Goal: Complete application form

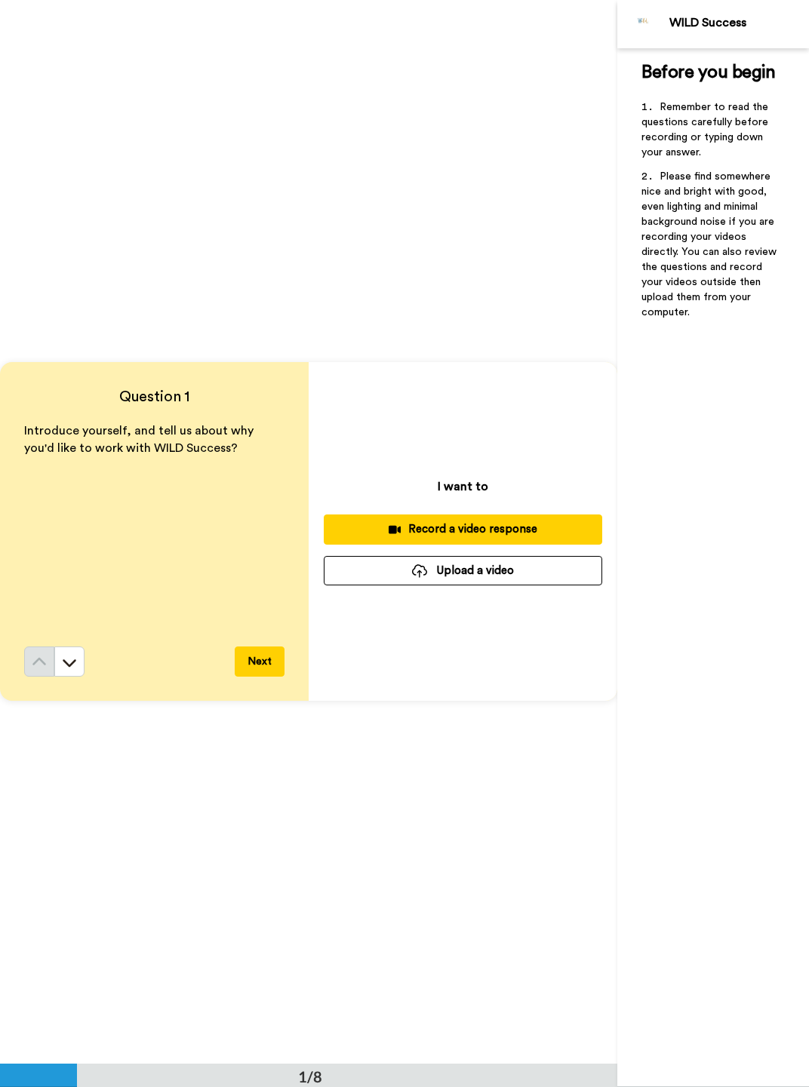
click at [465, 567] on button "Upload a video" at bounding box center [463, 570] width 278 height 29
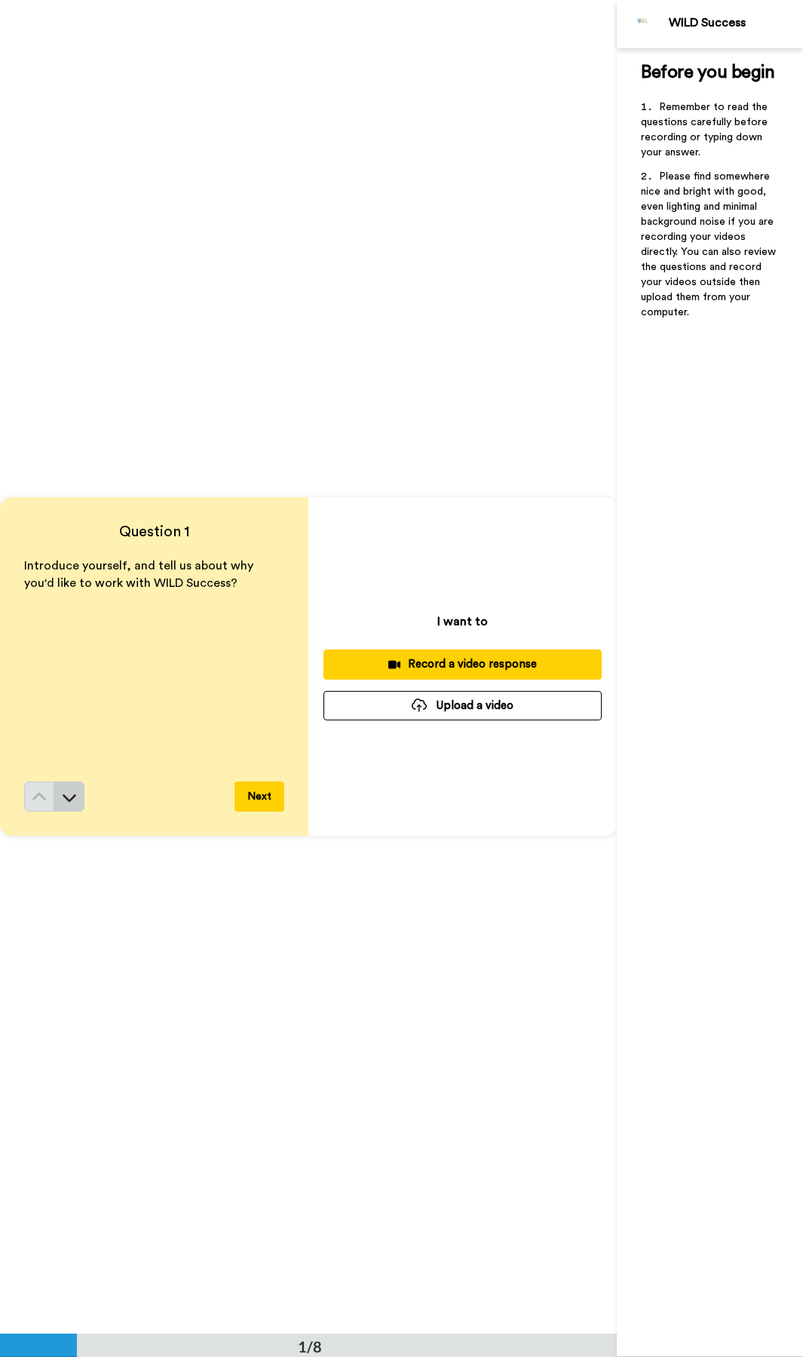
click at [78, 646] on button at bounding box center [69, 796] width 30 height 30
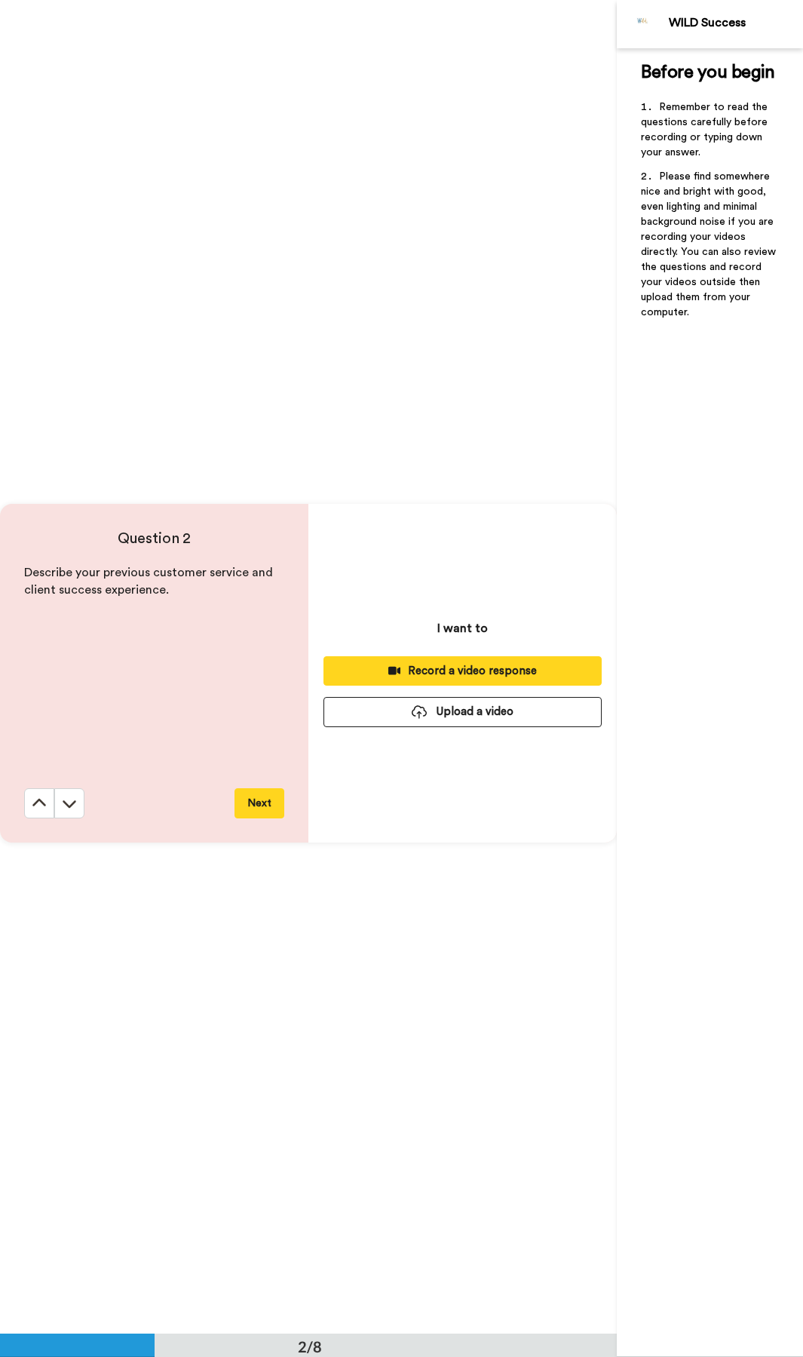
scroll to position [1334, 0]
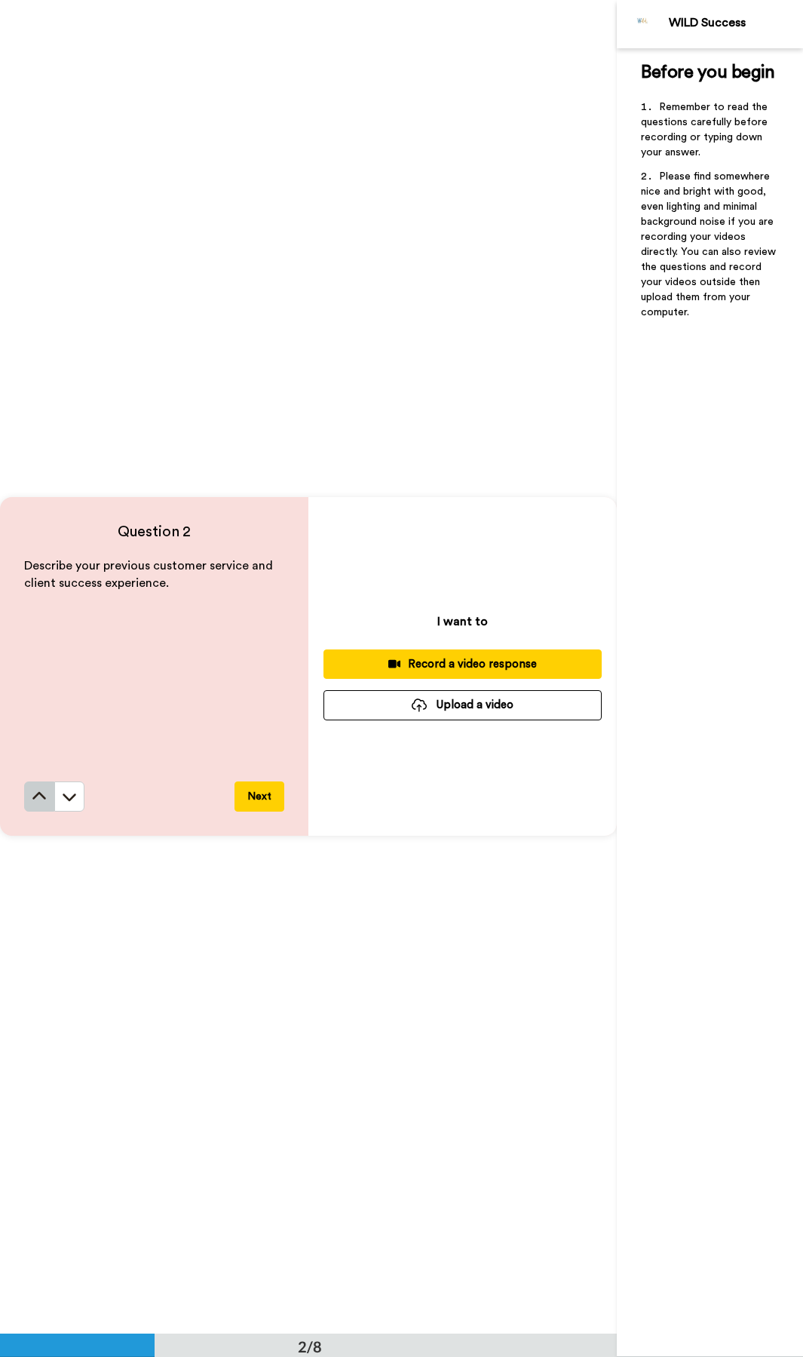
click at [46, 646] on icon at bounding box center [39, 796] width 15 height 15
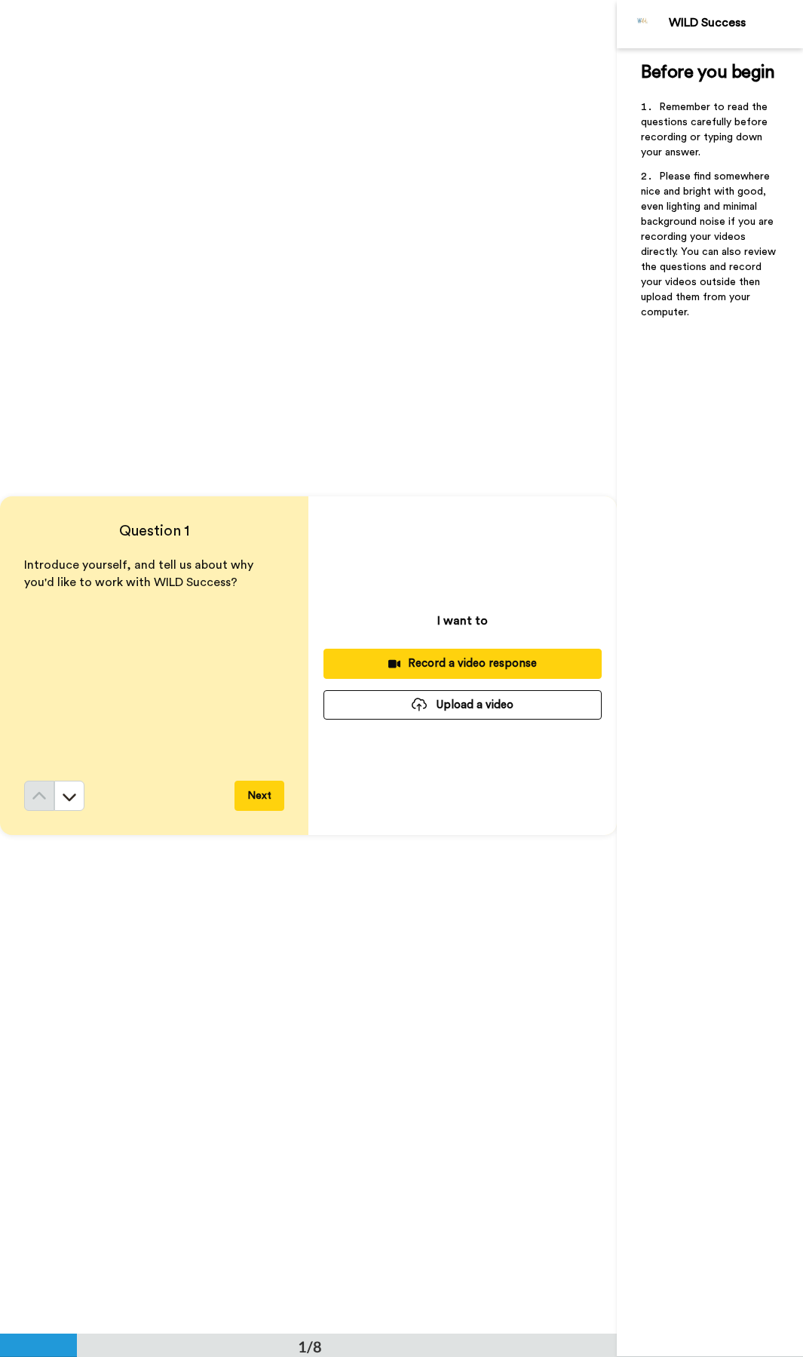
scroll to position [0, 0]
click at [423, 646] on div at bounding box center [419, 705] width 15 height 14
click at [441, 646] on button "Upload a video" at bounding box center [463, 705] width 278 height 29
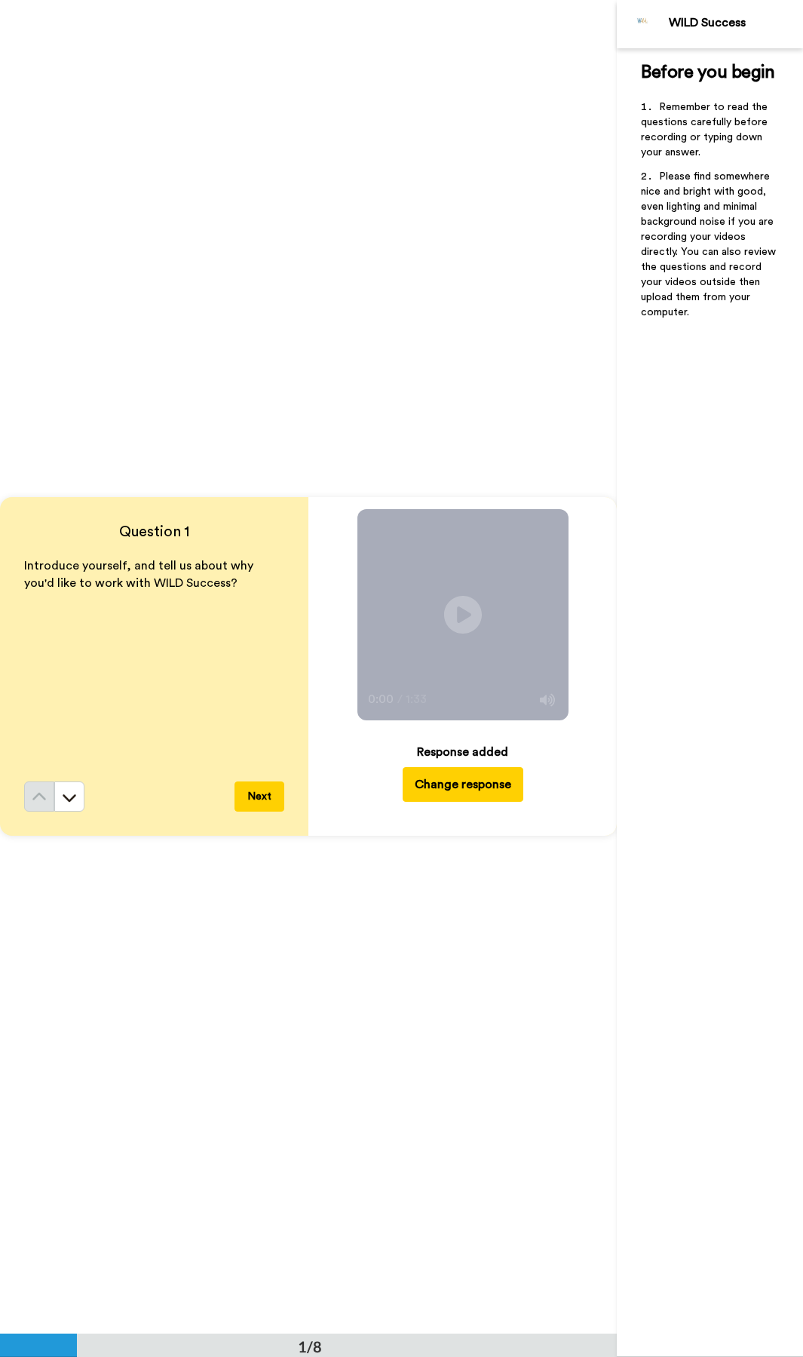
click at [256, 646] on button "Next" at bounding box center [260, 796] width 50 height 30
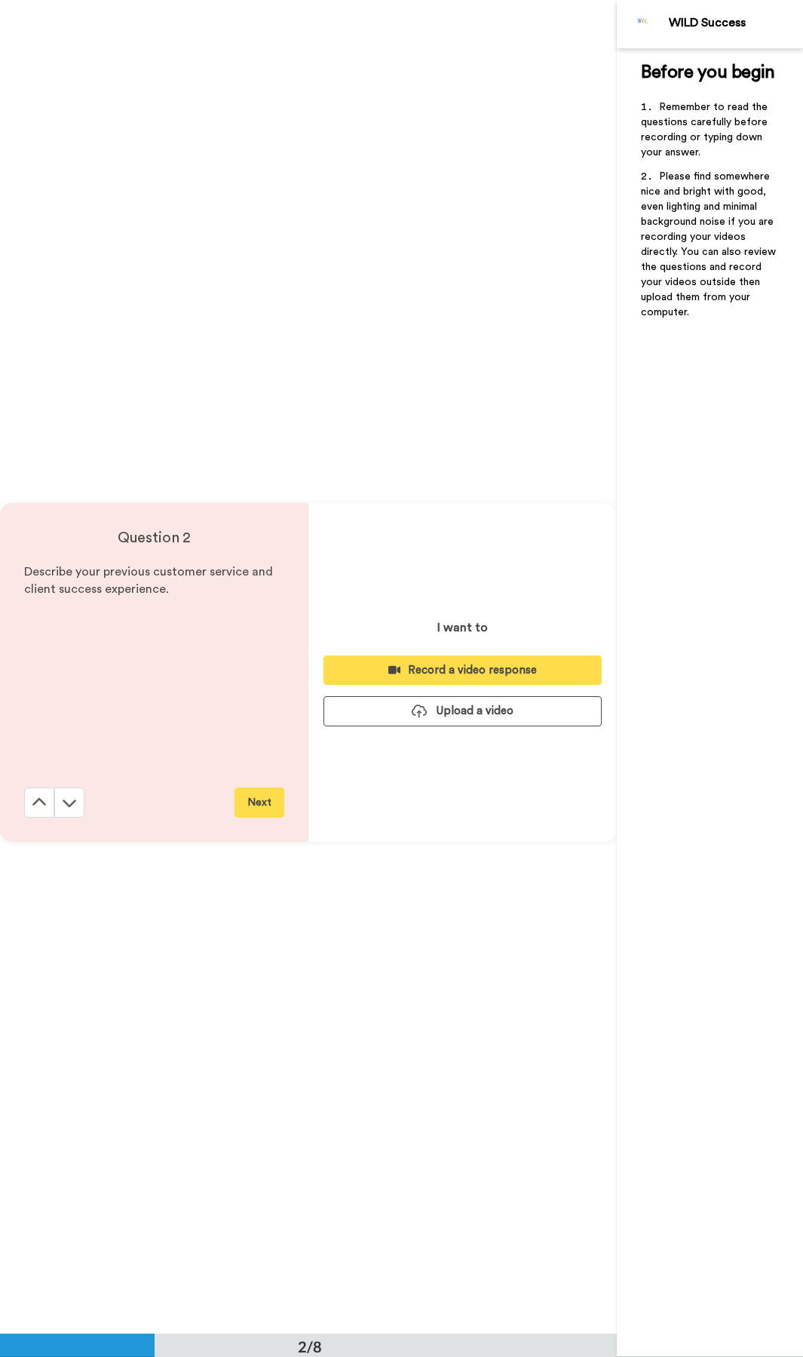
scroll to position [1334, 0]
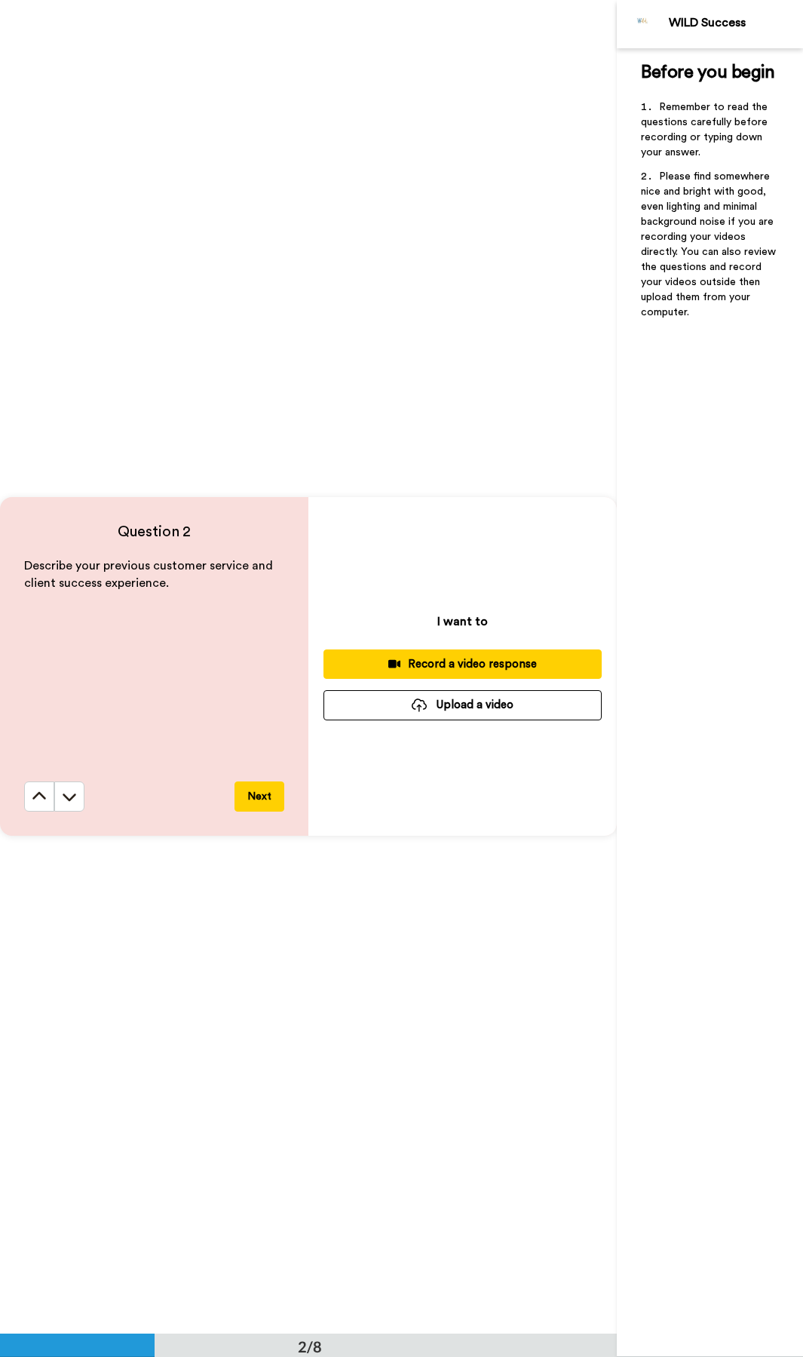
click at [466, 646] on button "Upload a video" at bounding box center [463, 704] width 278 height 29
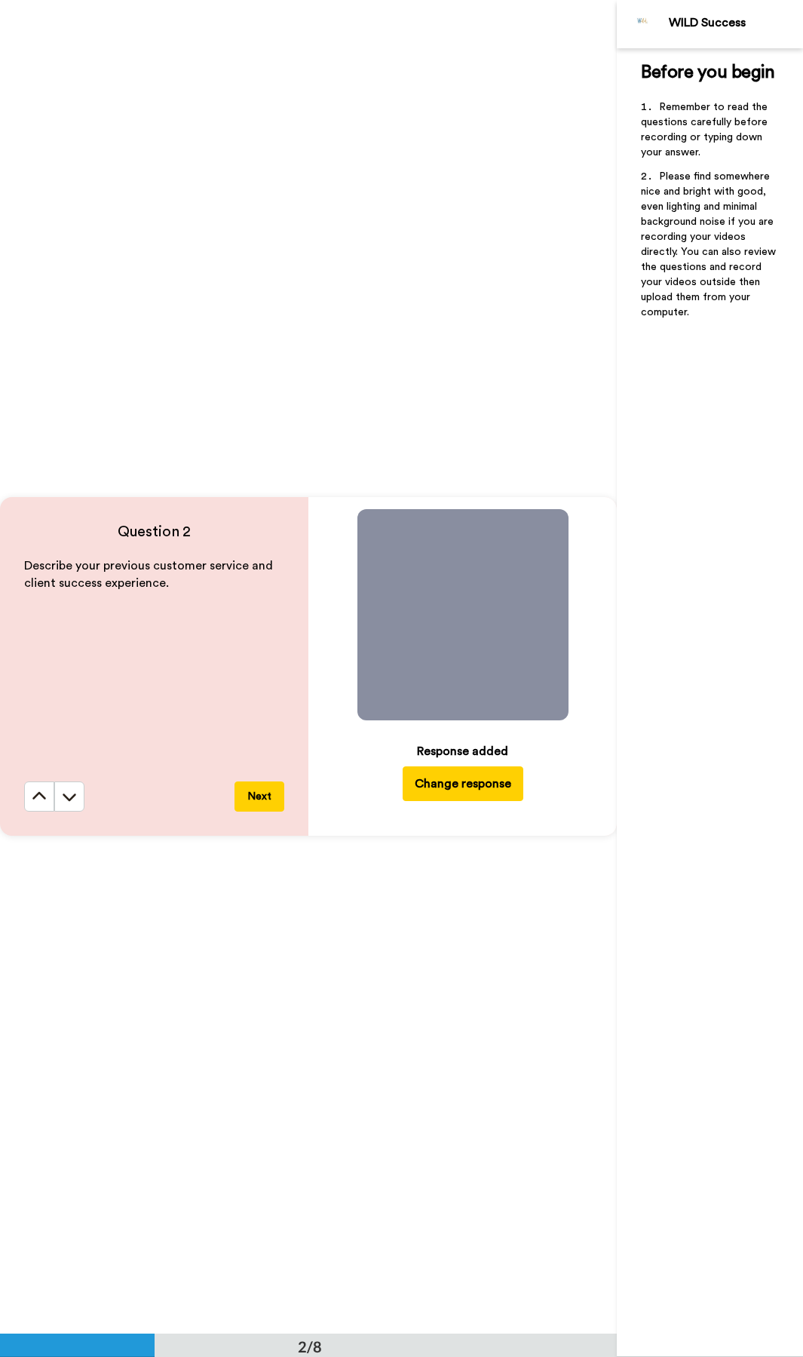
click at [470, 617] on icon at bounding box center [463, 615] width 40 height 40
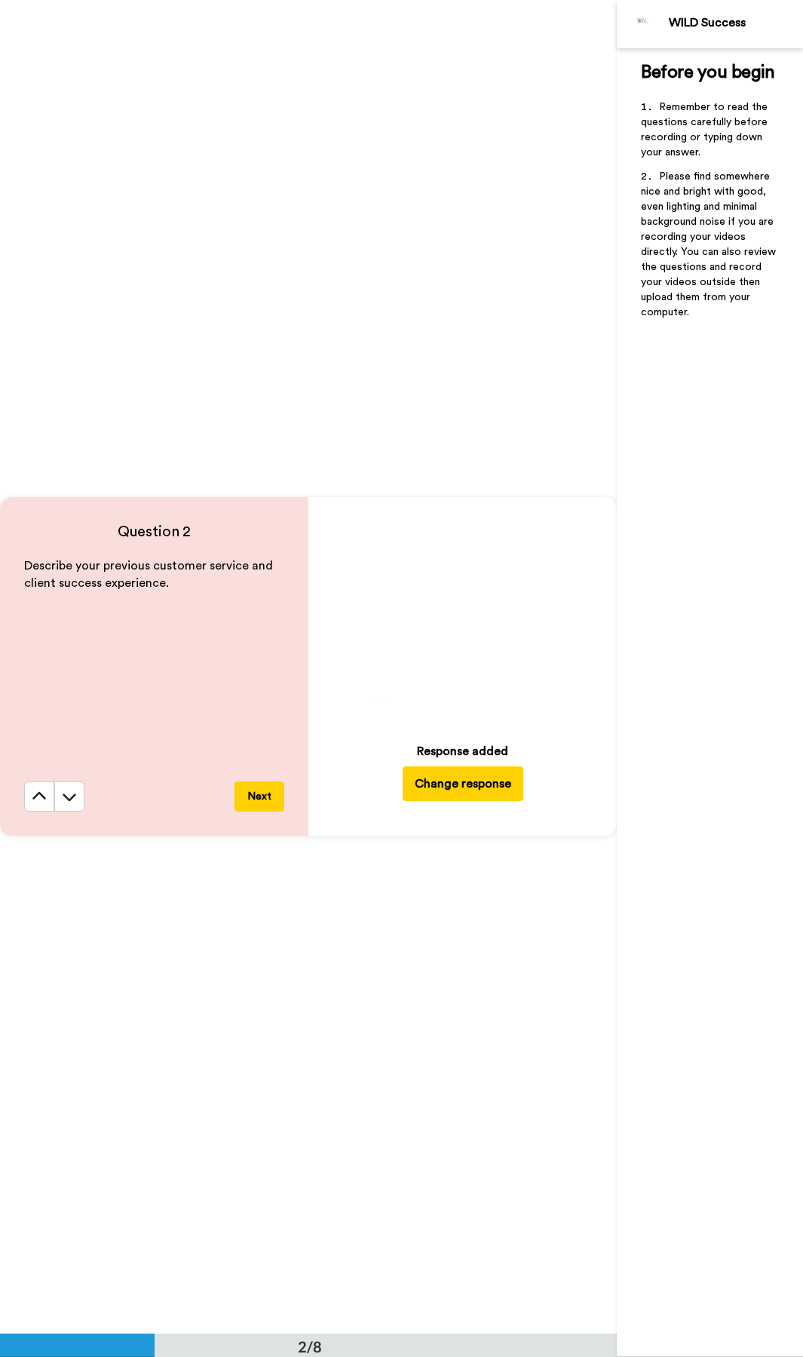
click at [483, 641] on span at bounding box center [463, 614] width 211 height 211
click at [441, 623] on span at bounding box center [463, 614] width 211 height 211
click at [448, 635] on icon "Play/Pause" at bounding box center [463, 615] width 40 height 72
click at [478, 627] on icon "Play/Pause" at bounding box center [463, 615] width 40 height 72
click at [269, 646] on button "Next" at bounding box center [260, 796] width 50 height 30
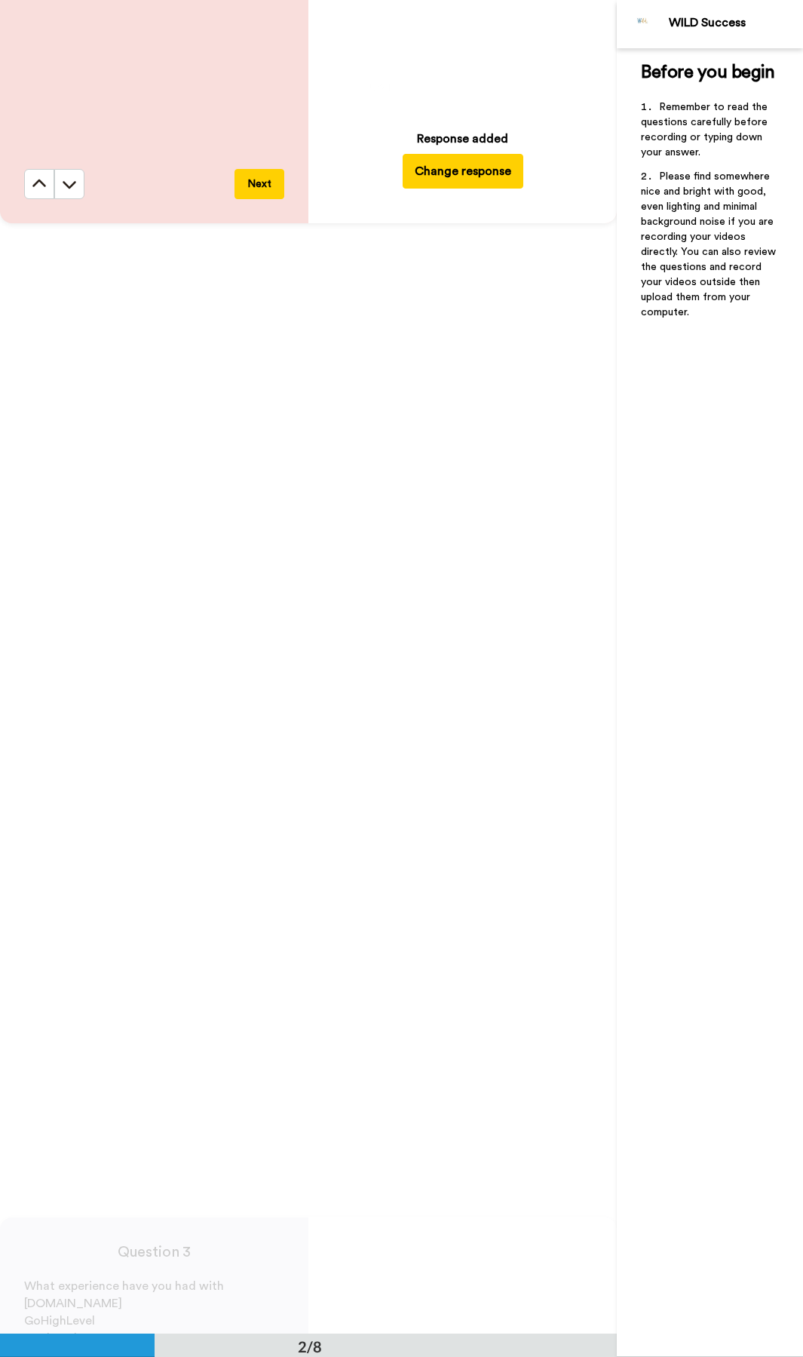
scroll to position [1576, 0]
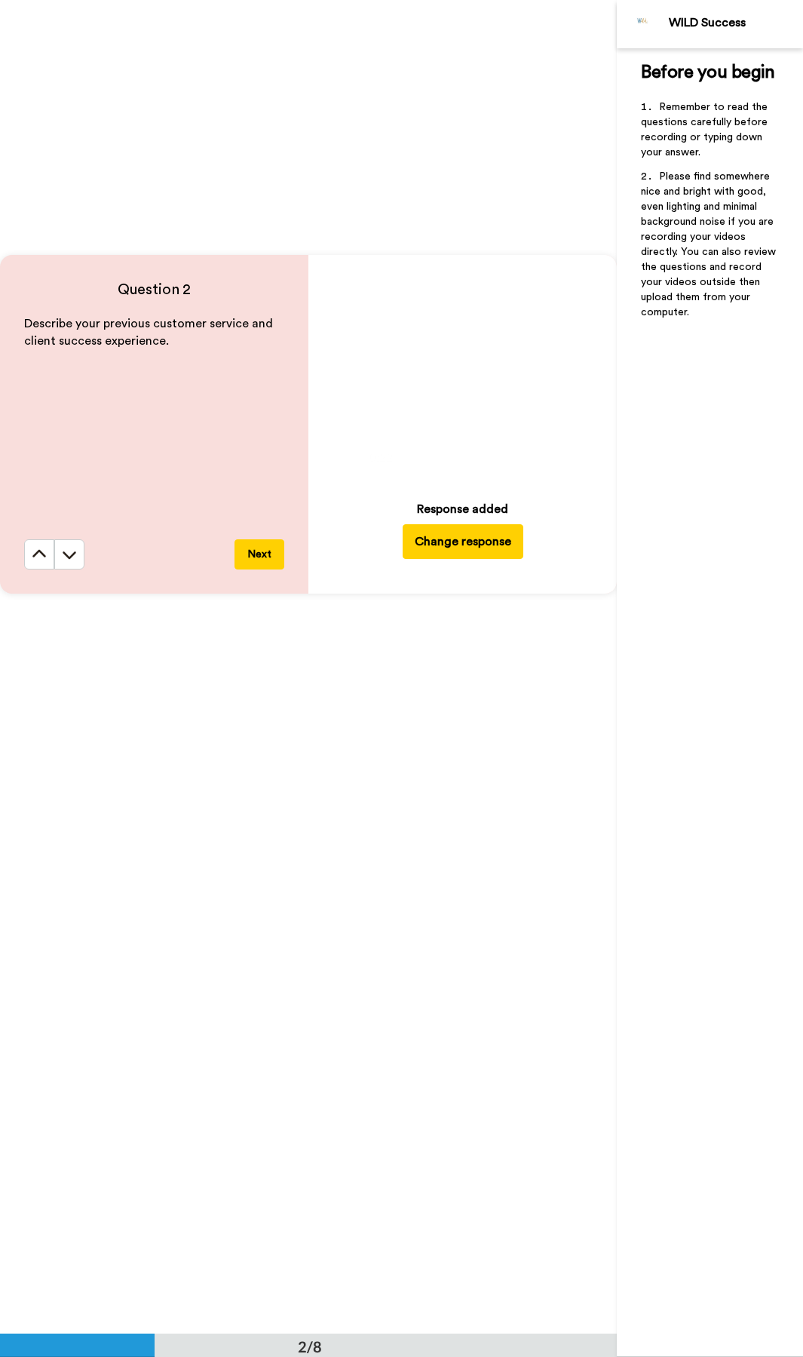
click at [483, 367] on span at bounding box center [463, 372] width 211 height 211
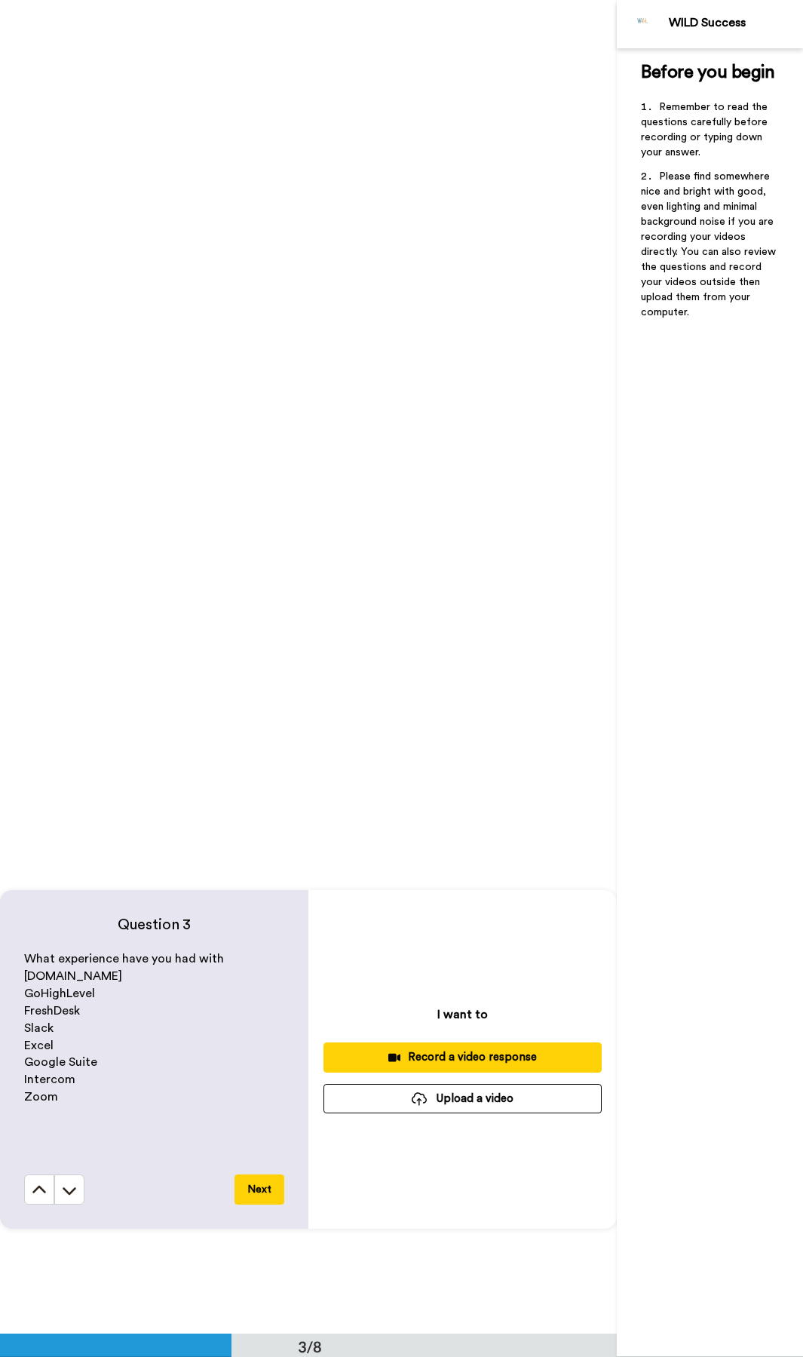
scroll to position [2575, 0]
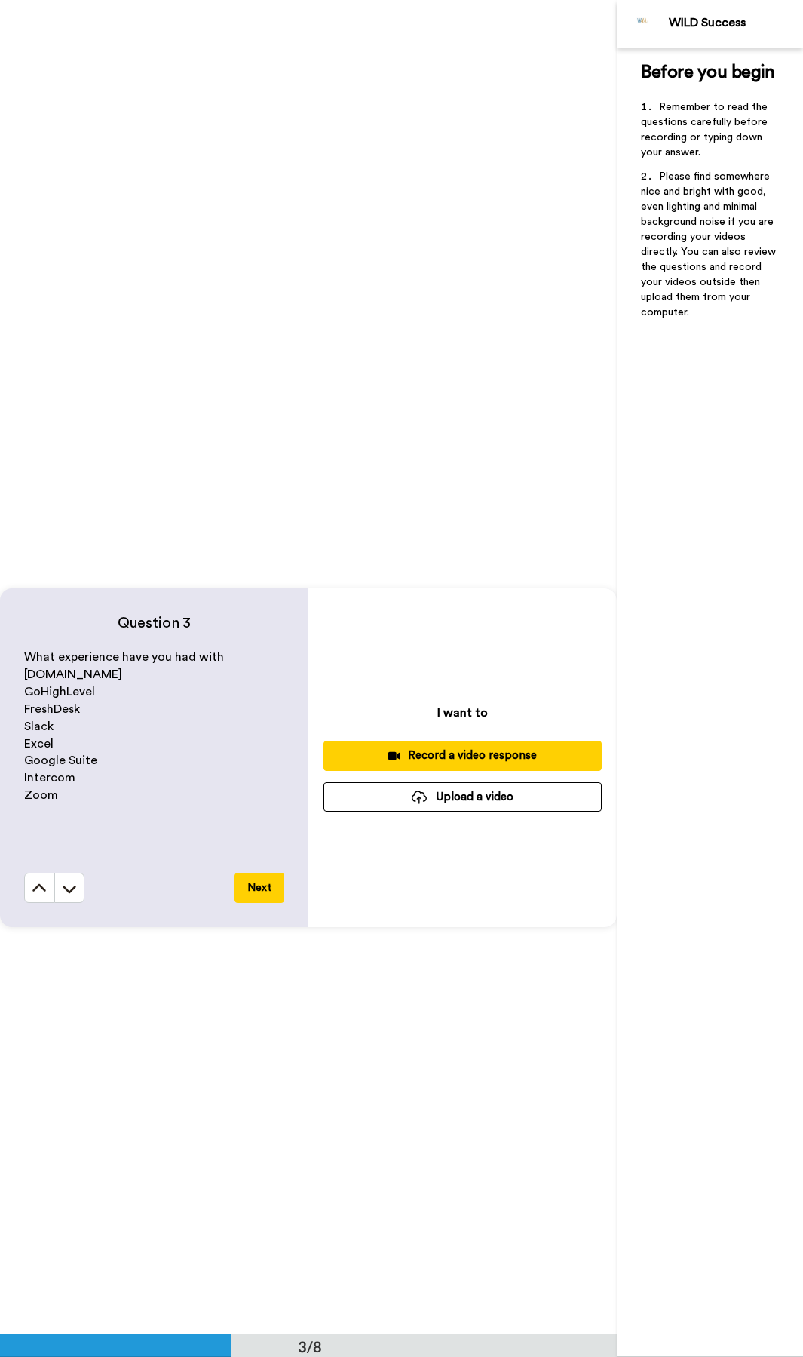
click at [562, 646] on button "Upload a video" at bounding box center [463, 796] width 278 height 29
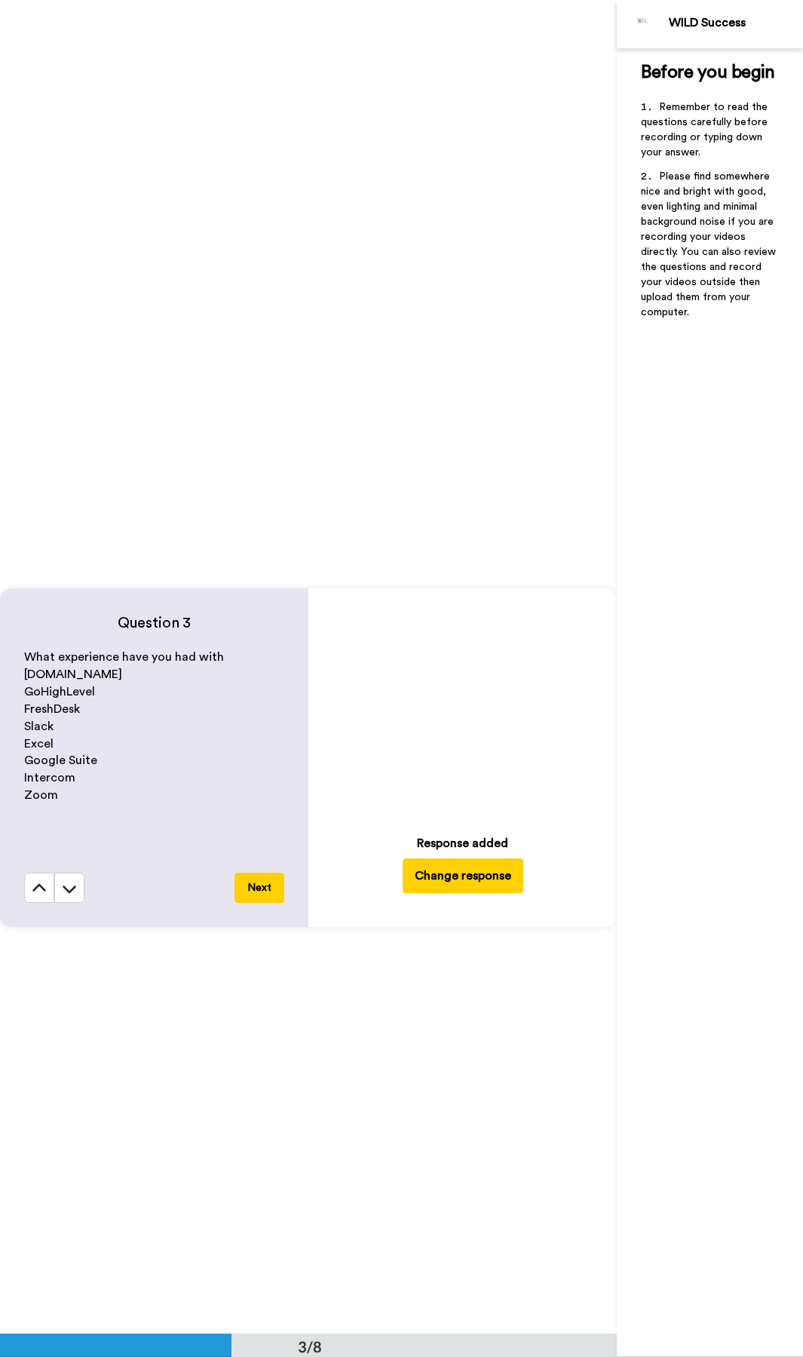
click at [267, 646] on button "Next" at bounding box center [260, 888] width 50 height 30
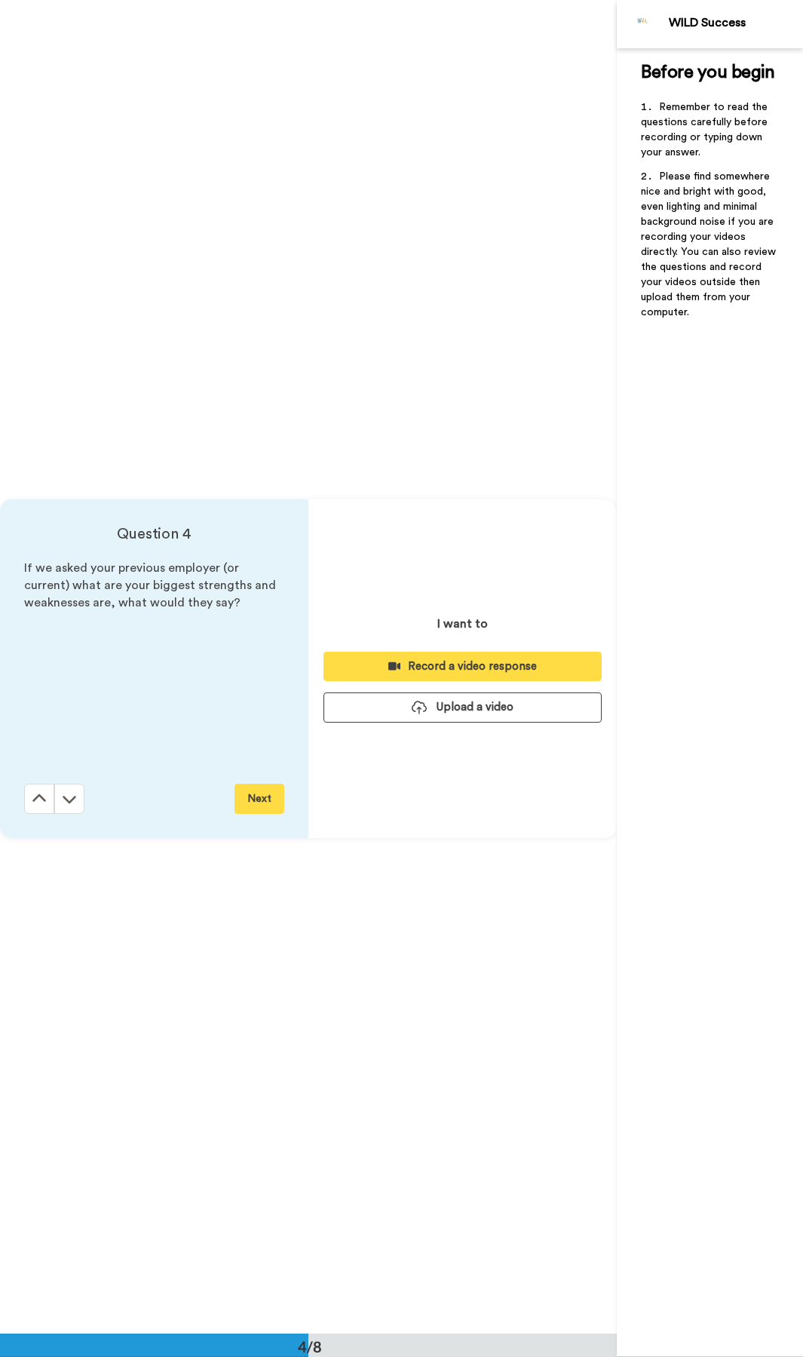
scroll to position [4000, 0]
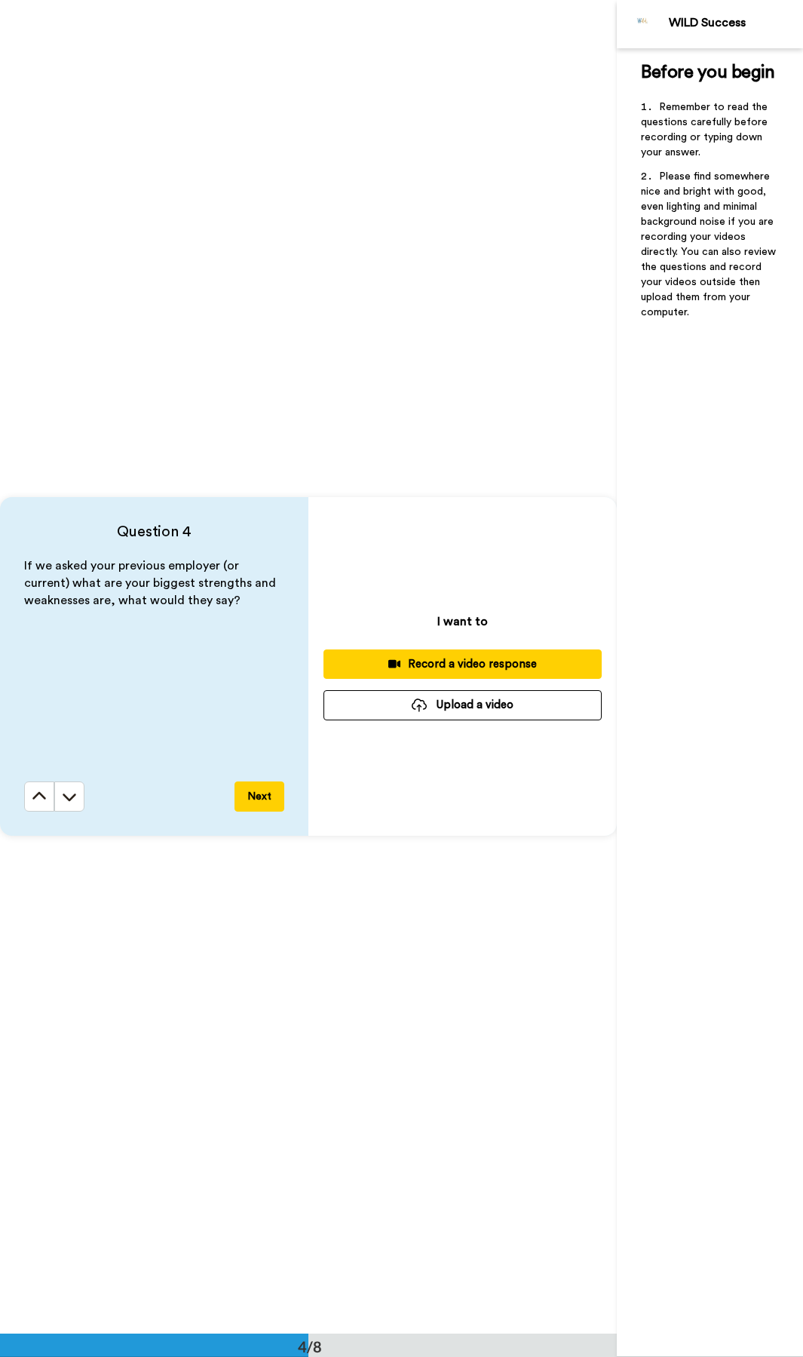
click at [462, 646] on button "Upload a video" at bounding box center [463, 704] width 278 height 29
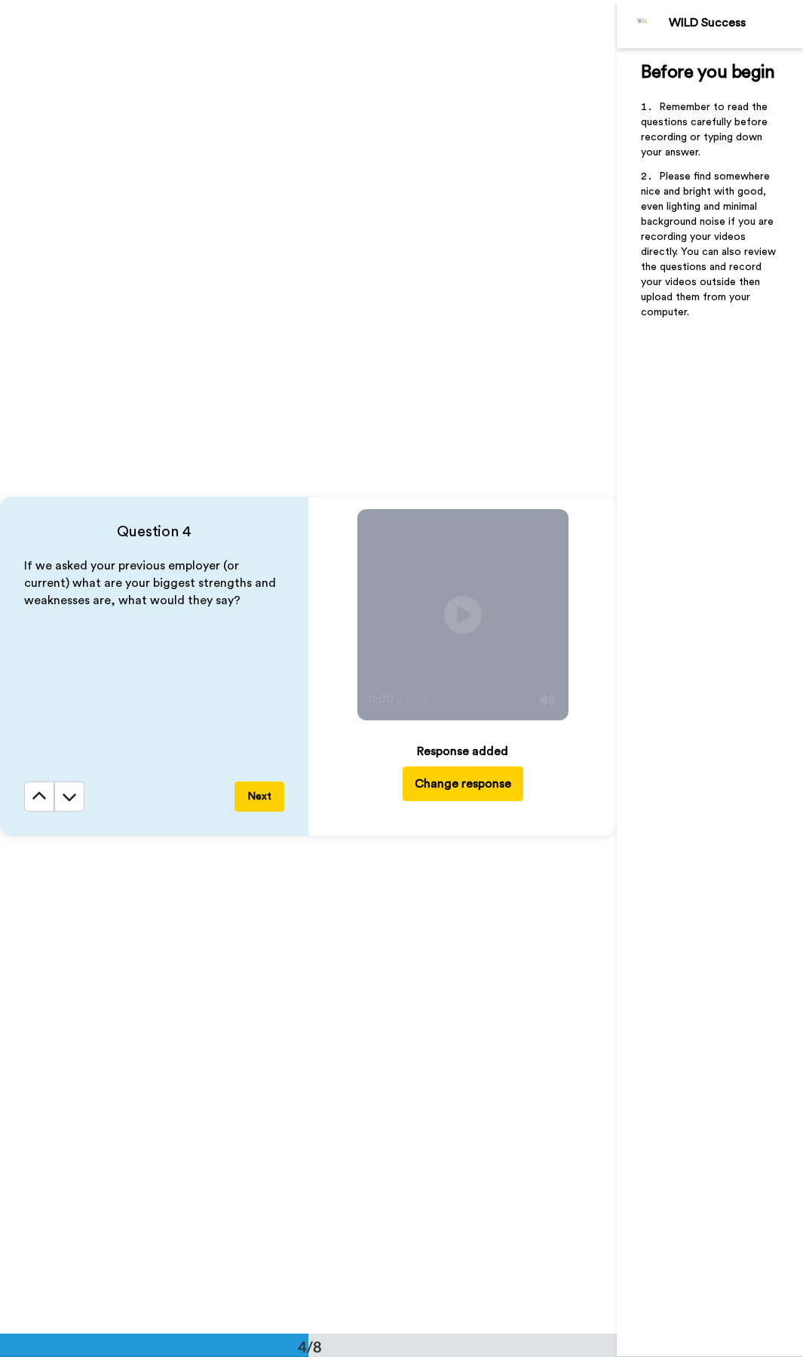
click at [276, 646] on button "Next" at bounding box center [260, 796] width 50 height 30
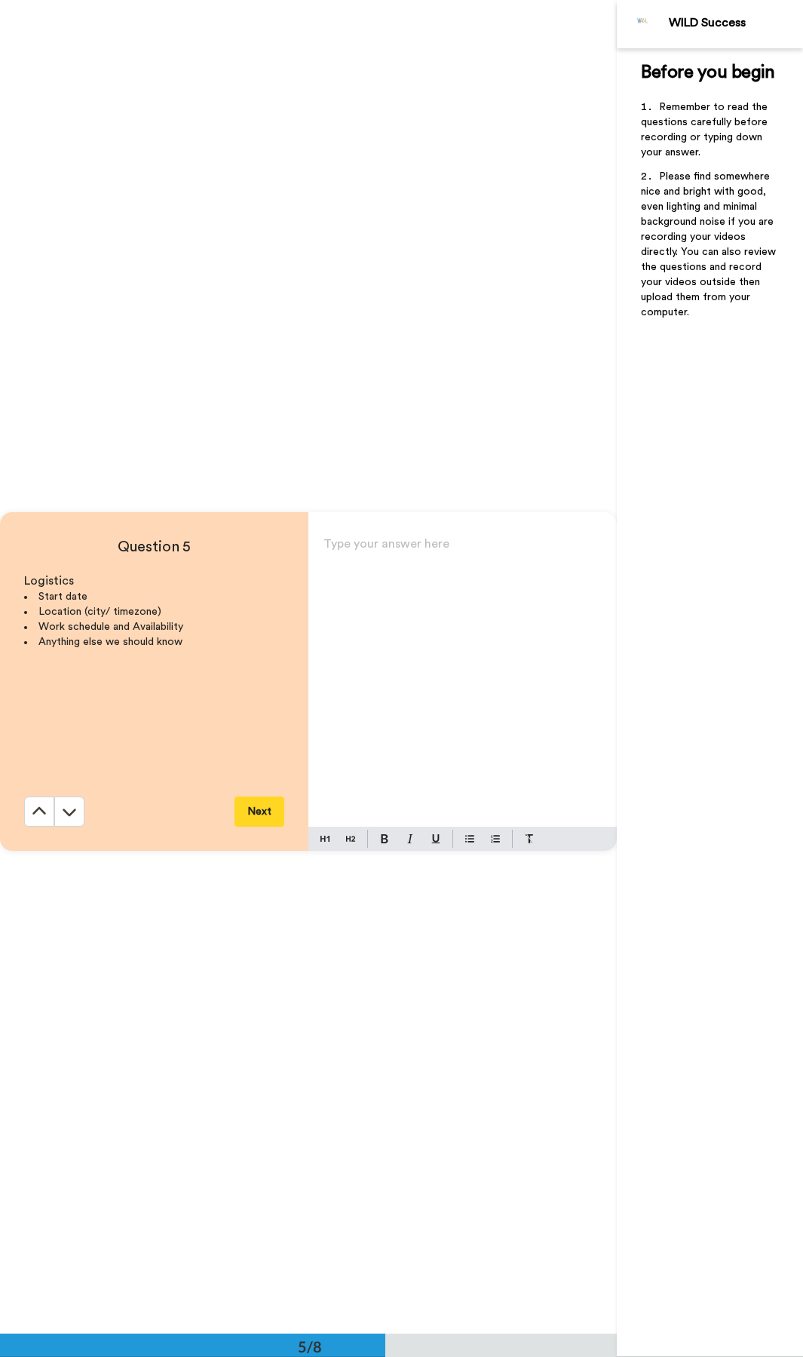
scroll to position [5334, 0]
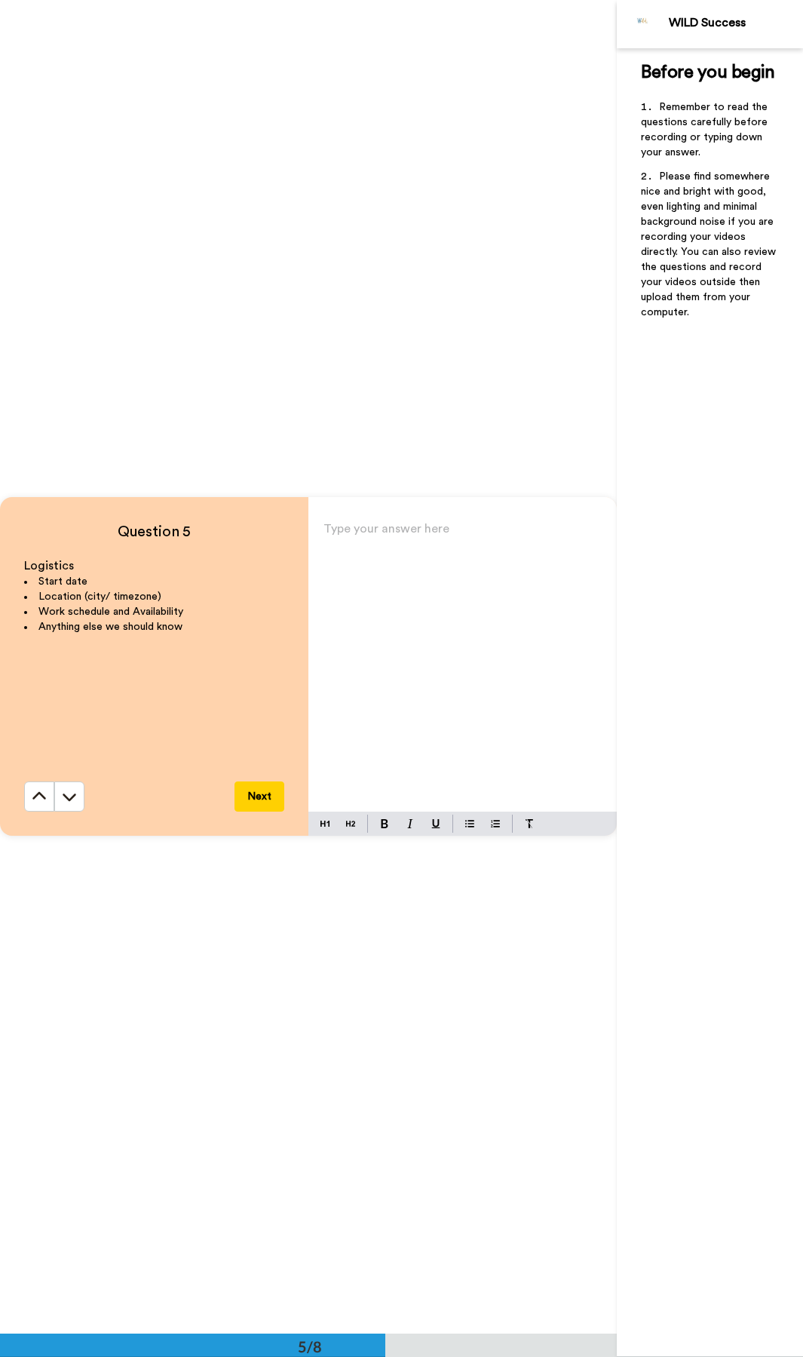
click at [477, 568] on div "Type your answer here ﻿" at bounding box center [463, 664] width 309 height 293
click at [445, 563] on div "[DATE]" at bounding box center [463, 664] width 309 height 293
drag, startPoint x: 474, startPoint y: 601, endPoint x: 268, endPoint y: 482, distance: 238.6
click at [260, 468] on div "Question 5 Logistics Start date Location (city/ timezone) Work schedule and Ava…" at bounding box center [308, 666] width 617 height 1334
click at [405, 646] on div "[DATE] ﻿" at bounding box center [463, 664] width 309 height 293
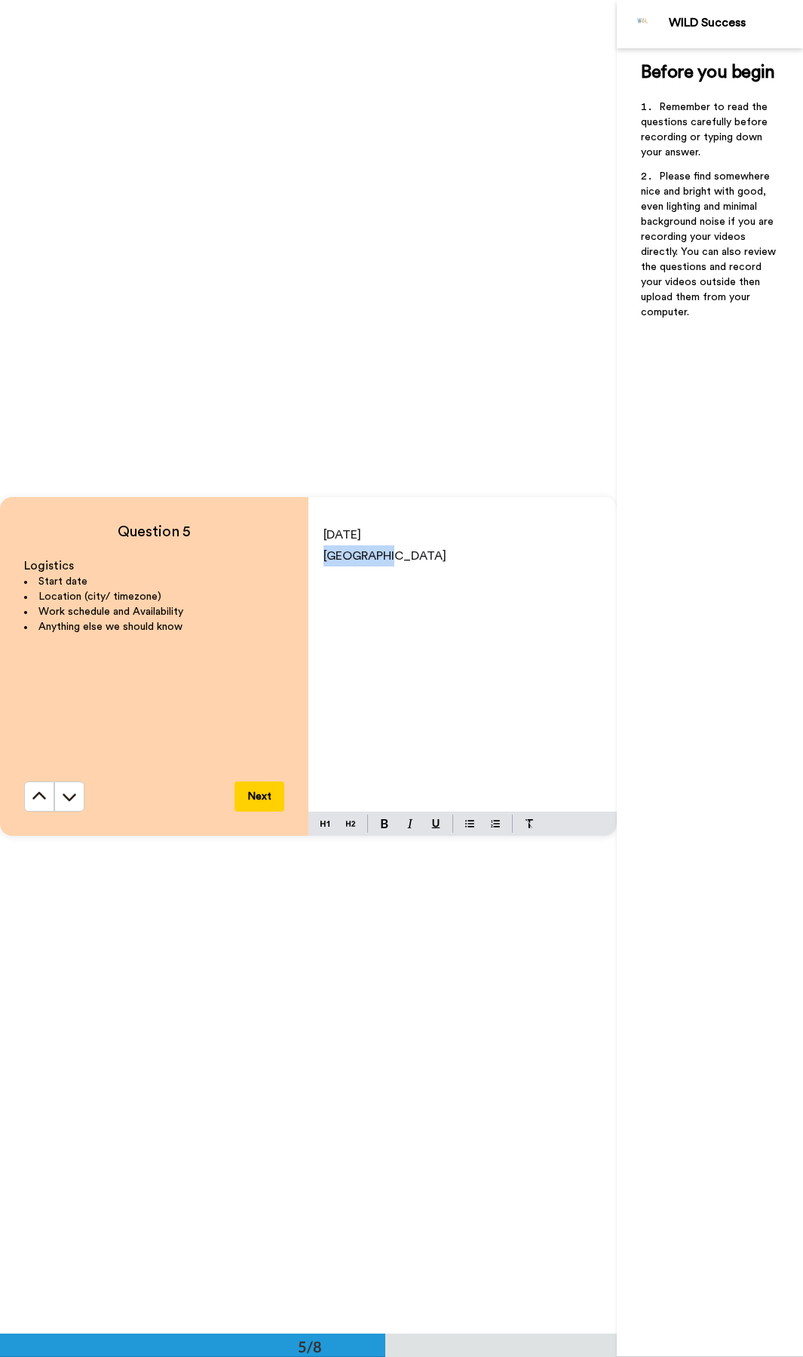
drag, startPoint x: 450, startPoint y: 585, endPoint x: 302, endPoint y: 560, distance: 149.9
click at [302, 560] on div "Question 5 Logistics Start date Location (city/ timezone) Work schedule and Ava…" at bounding box center [308, 666] width 617 height 339
drag, startPoint x: 391, startPoint y: 617, endPoint x: 247, endPoint y: 537, distance: 165.4
click at [247, 537] on div "Question 5 Logistics Start date Location (city/ timezone) Work schedule and Ava…" at bounding box center [308, 666] width 617 height 339
click at [410, 592] on span "[DATE] 11:47 pm" at bounding box center [367, 598] width 87 height 12
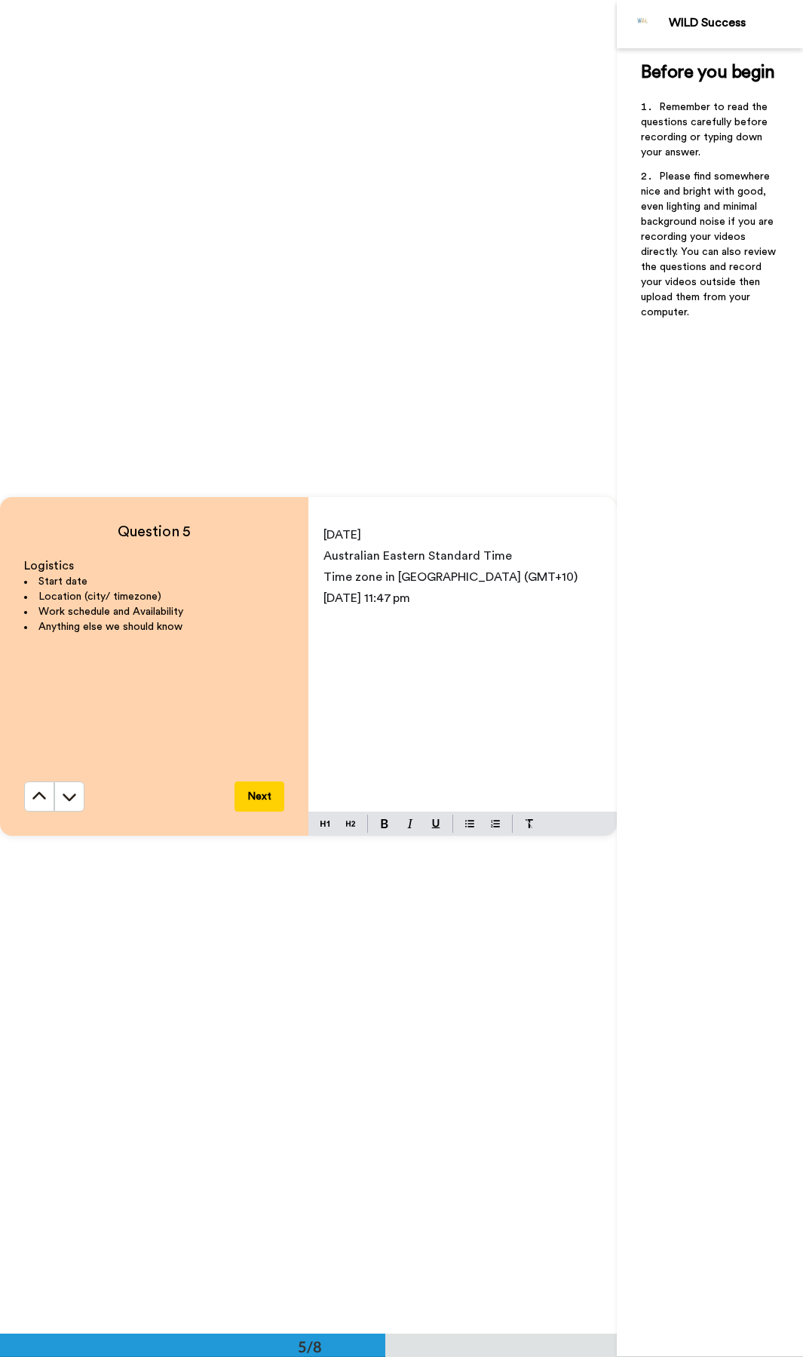
drag, startPoint x: 492, startPoint y: 647, endPoint x: 517, endPoint y: 639, distance: 27.0
click at [514, 642] on div "[DATE] Australian Eastern Standard Time Time zone in [GEOGRAPHIC_DATA] (GMT+10)…" at bounding box center [463, 664] width 309 height 293
drag, startPoint x: 534, startPoint y: 634, endPoint x: 300, endPoint y: 563, distance: 244.6
click at [300, 563] on div "Question 5 Logistics Start date Location (city/ timezone) Work schedule and Ava…" at bounding box center [308, 666] width 617 height 339
click at [450, 623] on p "﻿" at bounding box center [463, 619] width 278 height 21
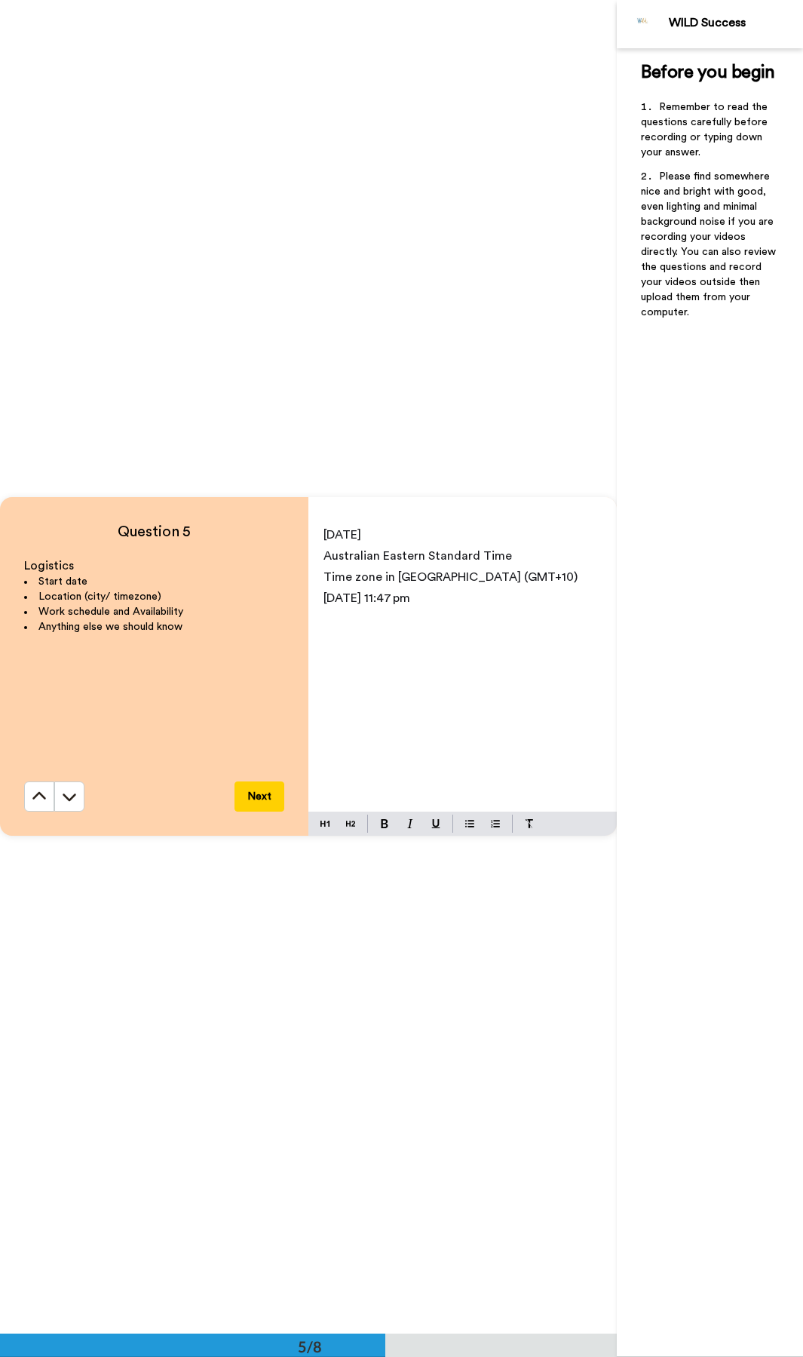
drag, startPoint x: 539, startPoint y: 601, endPoint x: 313, endPoint y: 603, distance: 225.5
click at [313, 603] on div "[DATE] Australian Eastern Standard Time Time zone in [GEOGRAPHIC_DATA] (GMT+10)…" at bounding box center [463, 664] width 309 height 293
click at [557, 564] on p "Australian Eastern Standard Time" at bounding box center [463, 555] width 278 height 21
click at [557, 579] on p "Time zone in [GEOGRAPHIC_DATA] (GMT+10)" at bounding box center [463, 576] width 278 height 21
click at [499, 605] on p "﻿" at bounding box center [463, 598] width 278 height 21
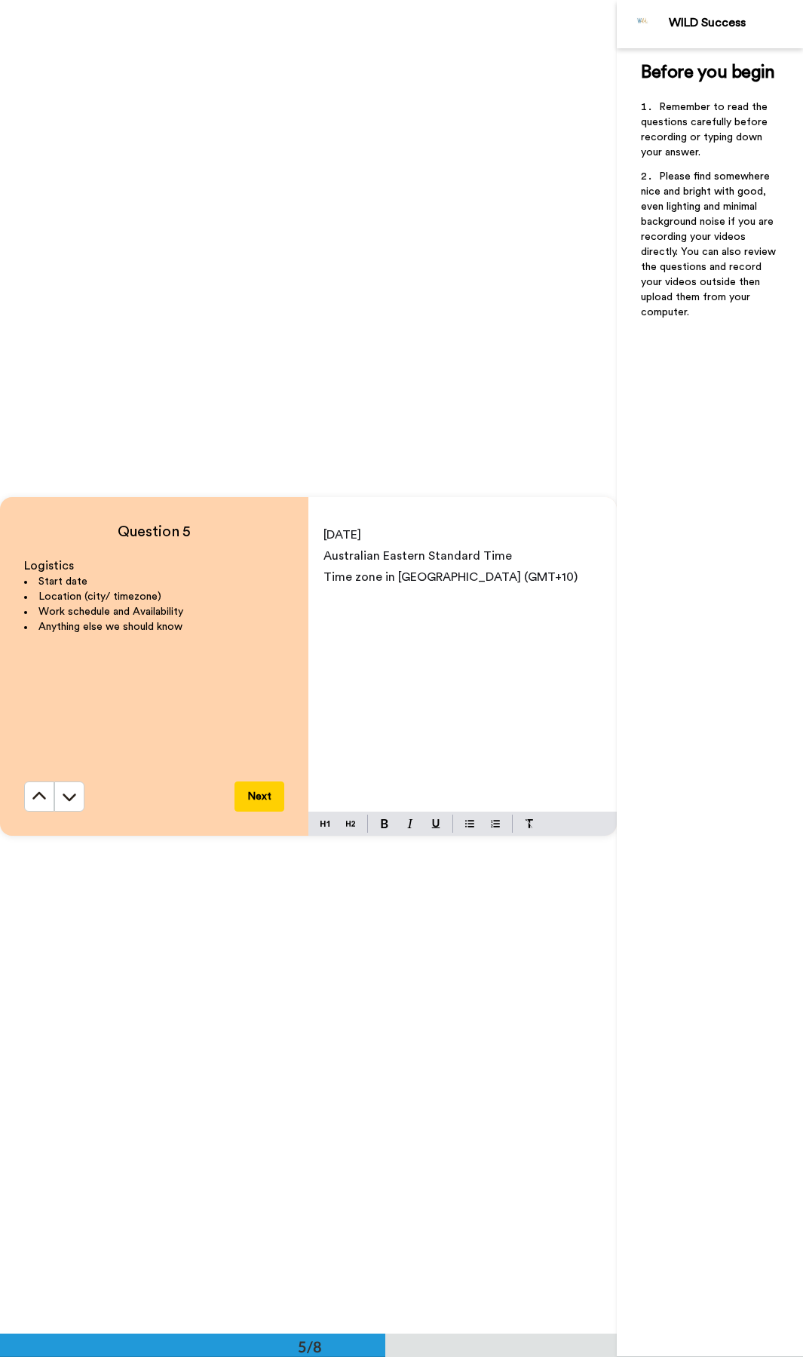
click at [441, 620] on div "[DATE] Australian Eastern Standard Time Time zone in [GEOGRAPHIC_DATA] [GEOGRAP…" at bounding box center [463, 664] width 309 height 293
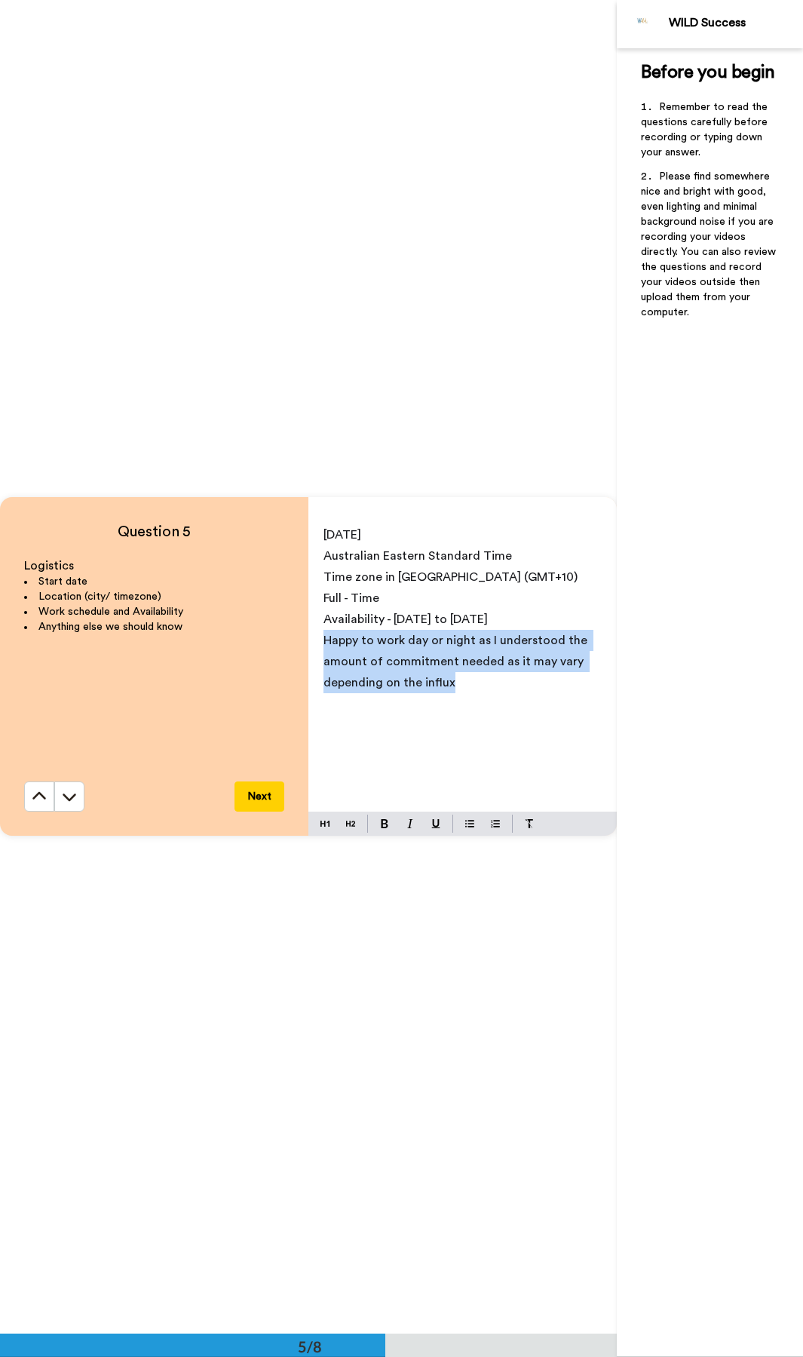
drag, startPoint x: 573, startPoint y: 689, endPoint x: 309, endPoint y: 643, distance: 268.0
click at [309, 643] on div "[DATE] Australian Eastern Standard Time Time zone in [GEOGRAPHIC_DATA] (GMT+10)…" at bounding box center [463, 664] width 309 height 293
click at [419, 646] on span "Happy to work day or night as I understood the amount of commitment needed as i…" at bounding box center [457, 661] width 267 height 54
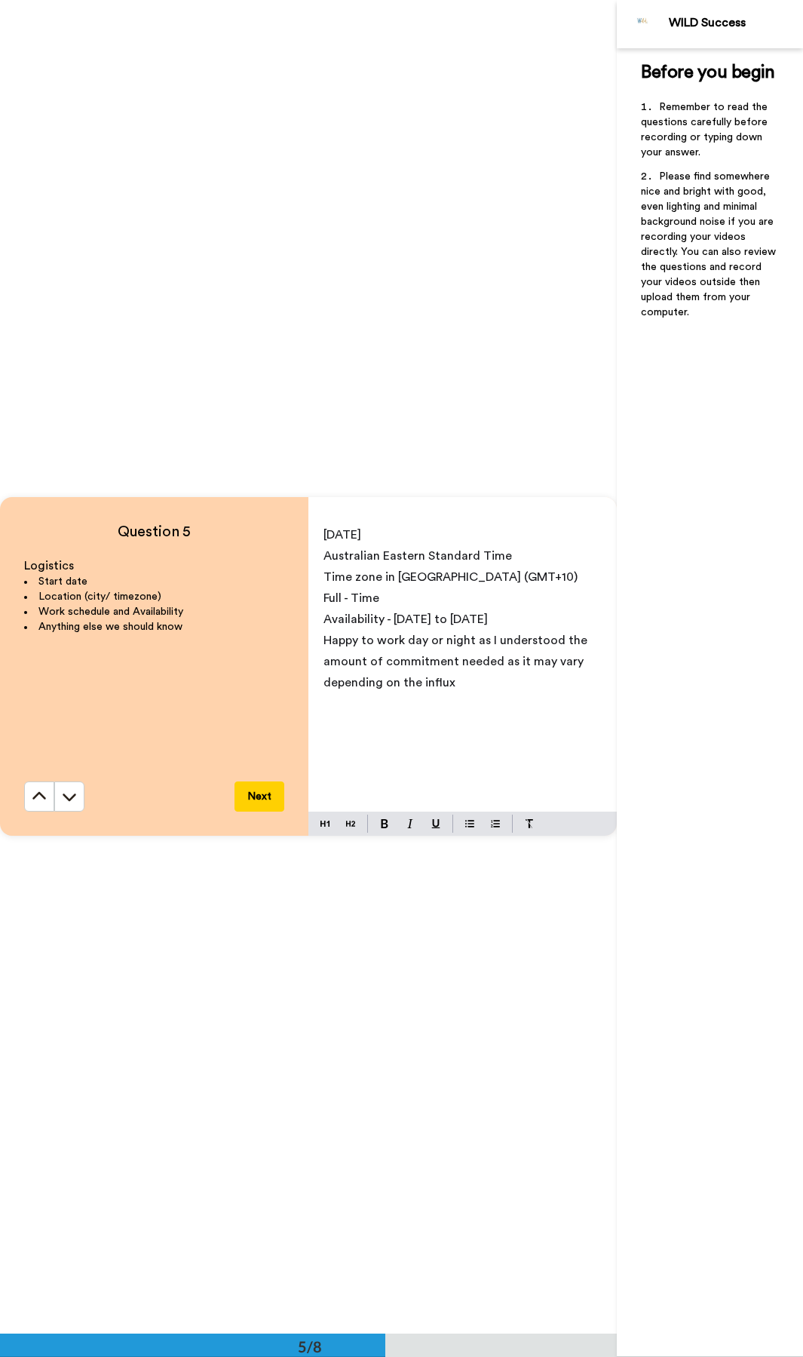
click at [483, 646] on span "Happy to work day or night as I understood the amount of commitment needed as i…" at bounding box center [457, 661] width 267 height 54
click at [515, 640] on span "Happy to work day or night as I understood the amount of commitment needed, as …" at bounding box center [458, 661] width 268 height 54
click at [481, 643] on span "Happy to work day or night as I understand the amount of commitment needed, as …" at bounding box center [458, 661] width 268 height 54
click at [523, 646] on span "Happy to work day or night as I understand the amount of commitment needed, as …" at bounding box center [458, 661] width 268 height 54
click at [517, 646] on p "Happy to work day or night as I understand the amount of commitment needed, as …" at bounding box center [463, 661] width 278 height 63
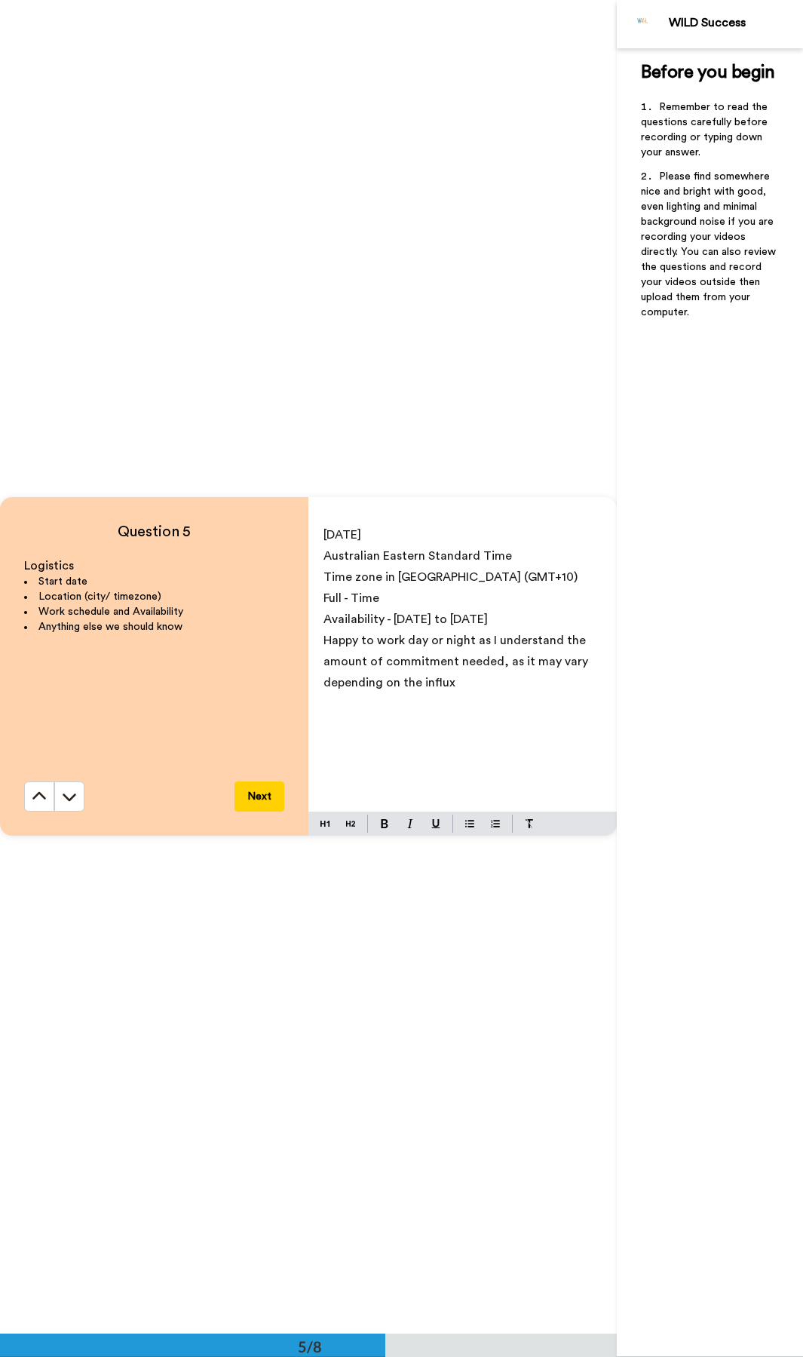
click at [517, 646] on p "Happy to work day or night as I understand the amount of commitment needed, as …" at bounding box center [463, 661] width 278 height 63
click at [531, 646] on div "[DATE] Australian Eastern Standard Time Time zone in [GEOGRAPHIC_DATA] (GMT+10)…" at bounding box center [463, 664] width 309 height 293
click at [526, 646] on div "[DATE] Australian Eastern Standard Time Time zone in [GEOGRAPHIC_DATA] (GMT+10)…" at bounding box center [463, 664] width 309 height 293
click at [533, 646] on div "[DATE] Australian Eastern Standard Time Time zone in [GEOGRAPHIC_DATA] (GMT+10)…" at bounding box center [463, 664] width 309 height 293
click at [493, 646] on p "Happy to work day or night as I understand the amount of commitment needed, as …" at bounding box center [463, 661] width 278 height 63
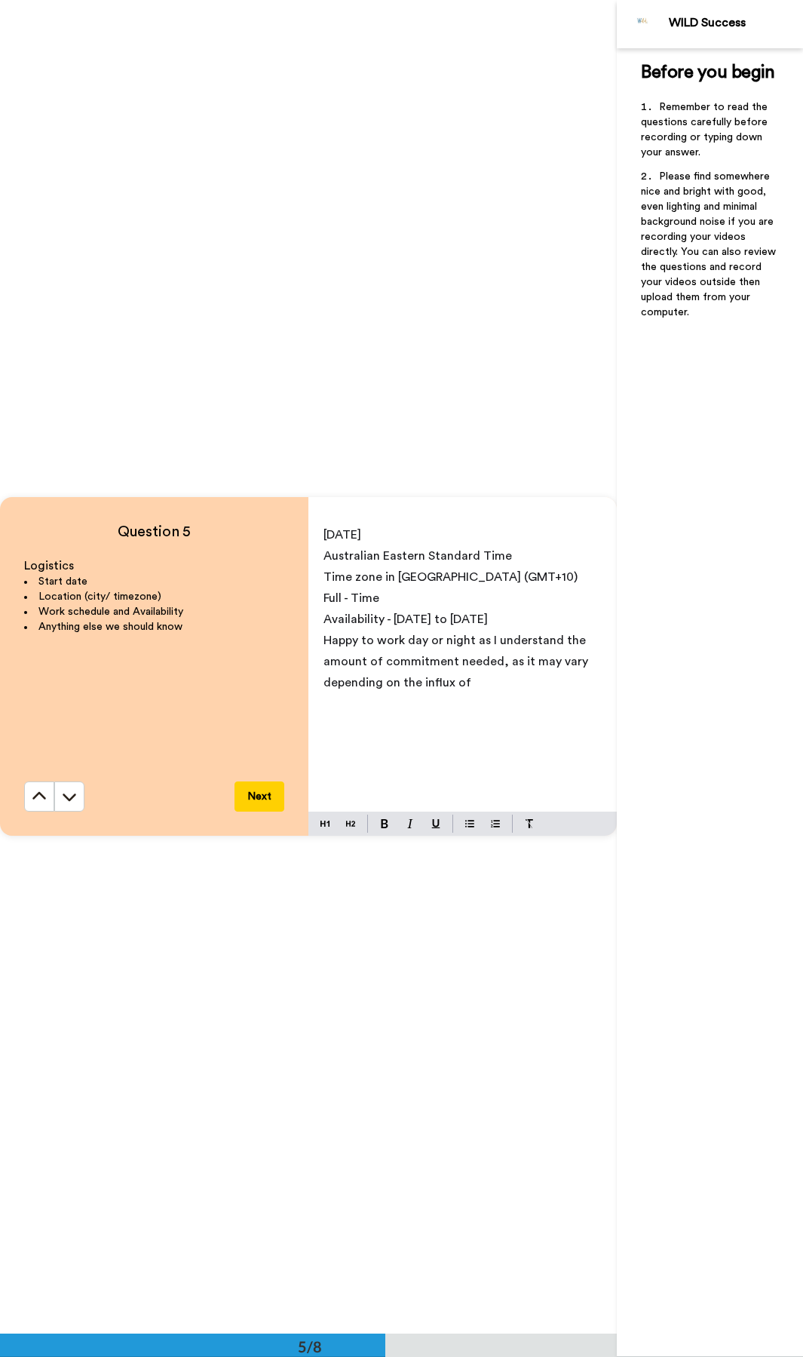
drag, startPoint x: 487, startPoint y: 684, endPoint x: 456, endPoint y: 681, distance: 31.1
click at [456, 646] on p "Happy to work day or night as I understand the amount of commitment needed, as …" at bounding box center [463, 661] width 278 height 63
click at [426, 641] on span "Happy to work day or night as I understand the amount of commitment needed, as …" at bounding box center [458, 661] width 268 height 54
click at [537, 641] on span "Happy to work Morning, Afternoon or night as I understand the amount of commitm…" at bounding box center [463, 661] width 278 height 54
drag, startPoint x: 564, startPoint y: 643, endPoint x: 407, endPoint y: 642, distance: 156.9
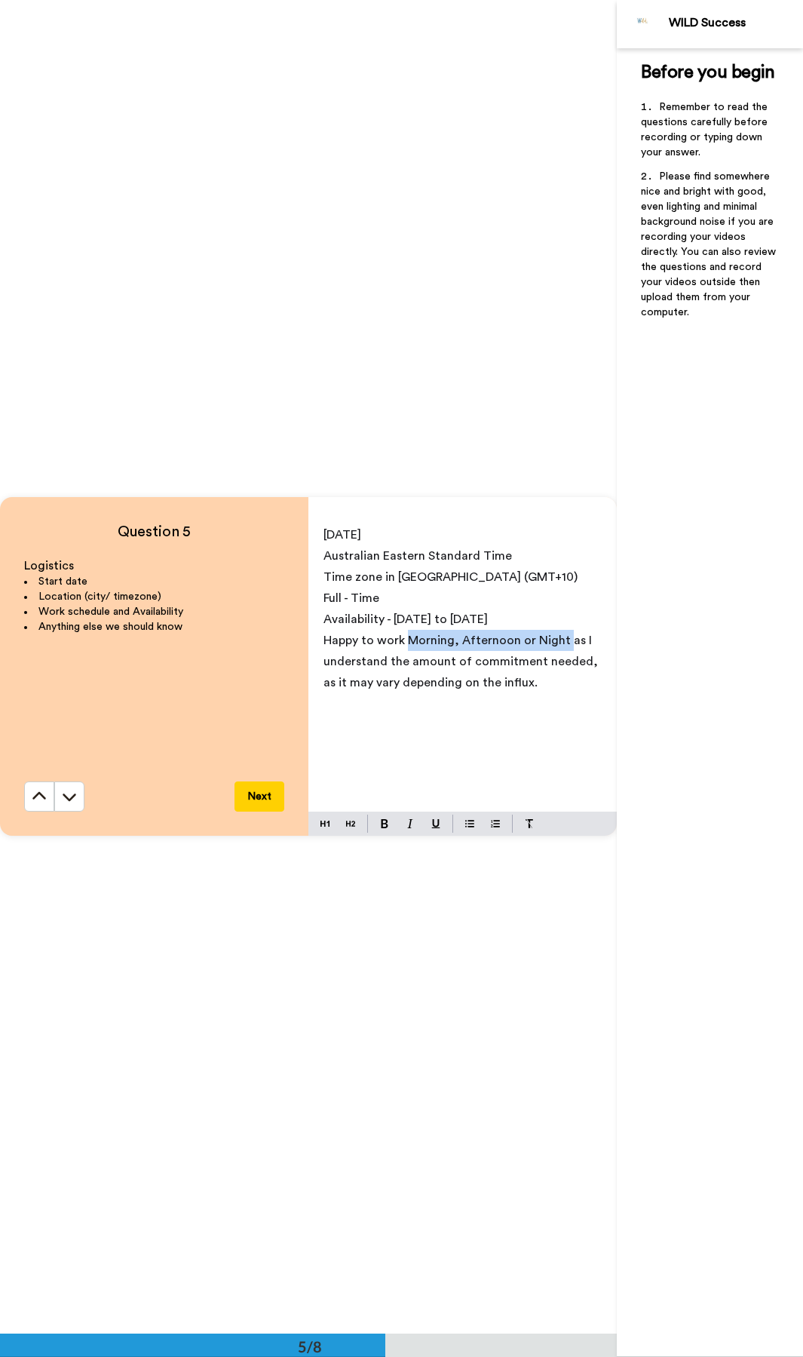
click at [407, 642] on span "Happy to work Morning, Afternoon or Night as I understand the amount of commitm…" at bounding box center [463, 661] width 278 height 54
click at [390, 646] on button at bounding box center [385, 824] width 18 height 18
click at [468, 624] on span "Availability - [DATE] to [DATE]" at bounding box center [406, 619] width 164 height 12
drag, startPoint x: 499, startPoint y: 619, endPoint x: 395, endPoint y: 621, distance: 103.4
click at [395, 621] on p "Availability - [DATE] to [DATE]" at bounding box center [463, 619] width 278 height 21
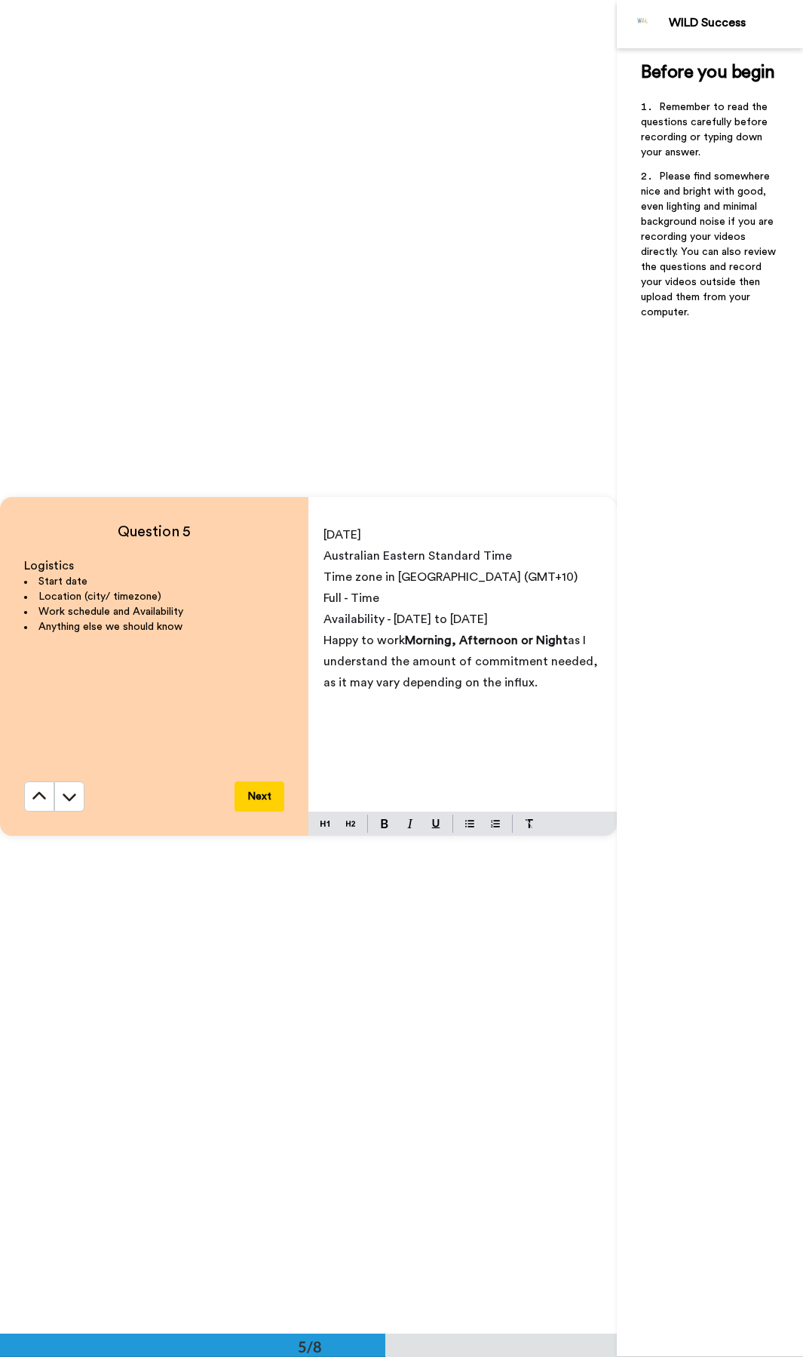
click at [521, 624] on p "Availability - [DATE] to [DATE]" at bounding box center [463, 619] width 278 height 21
drag, startPoint x: 490, startPoint y: 638, endPoint x: 440, endPoint y: 632, distance: 50.1
click at [440, 632] on p "Availability - [DATE] to [DATE] (Can also make exceptions for weekends)" at bounding box center [463, 630] width 278 height 42
click at [474, 620] on span "Availability - [DATE] to [DATE] (Can also make exceptions for weekends)" at bounding box center [452, 629] width 256 height 33
drag, startPoint x: 382, startPoint y: 622, endPoint x: 319, endPoint y: 619, distance: 63.4
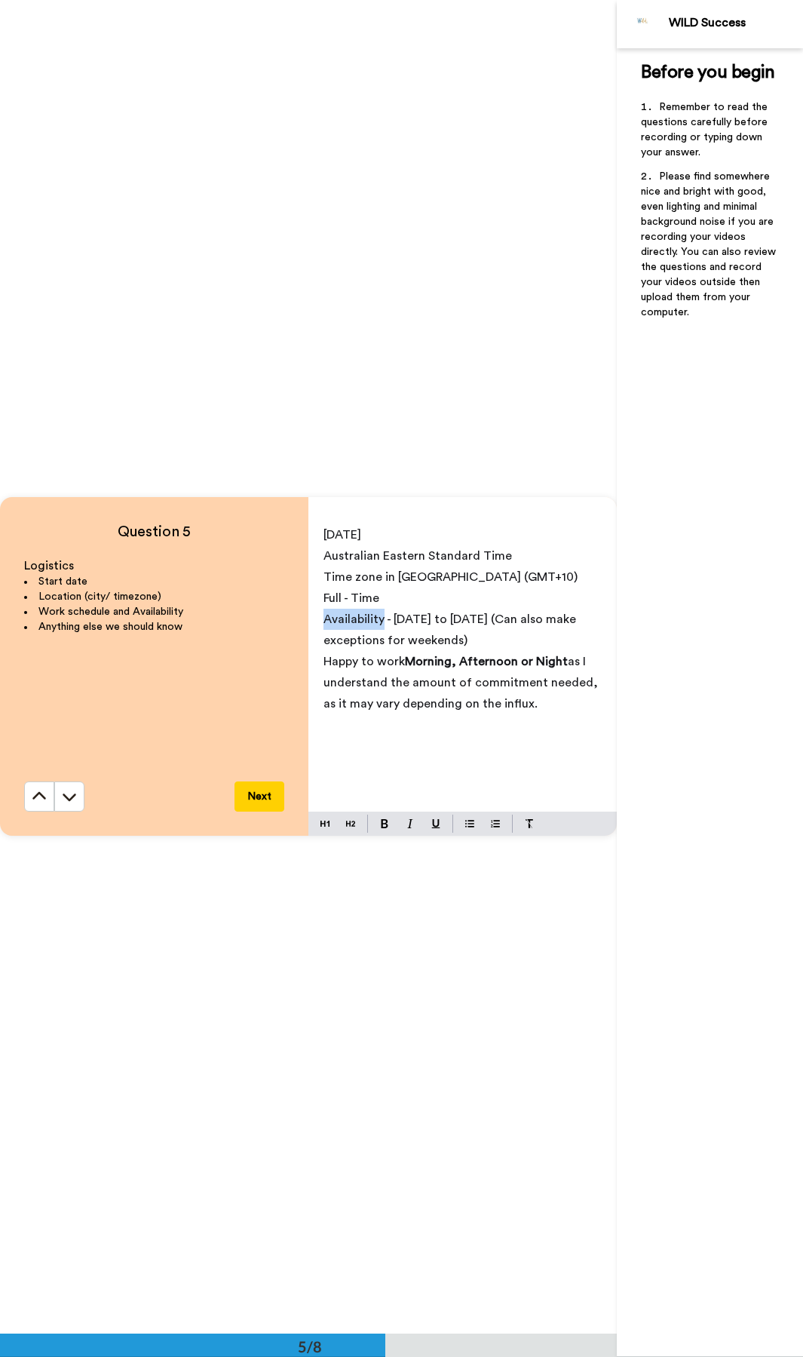
click at [319, 619] on div "[DATE] Australian Eastern Standard Time Time zone in [GEOGRAPHIC_DATA] [GEOGRAP…" at bounding box center [463, 664] width 309 height 293
click at [383, 646] on img at bounding box center [385, 823] width 8 height 9
click at [399, 592] on p "Full - Time" at bounding box center [463, 598] width 278 height 21
drag, startPoint x: 393, startPoint y: 597, endPoint x: 294, endPoint y: 594, distance: 98.9
click at [294, 594] on div "Question 5 Logistics Start date Location (city/ timezone) Work schedule and Ava…" at bounding box center [308, 666] width 617 height 339
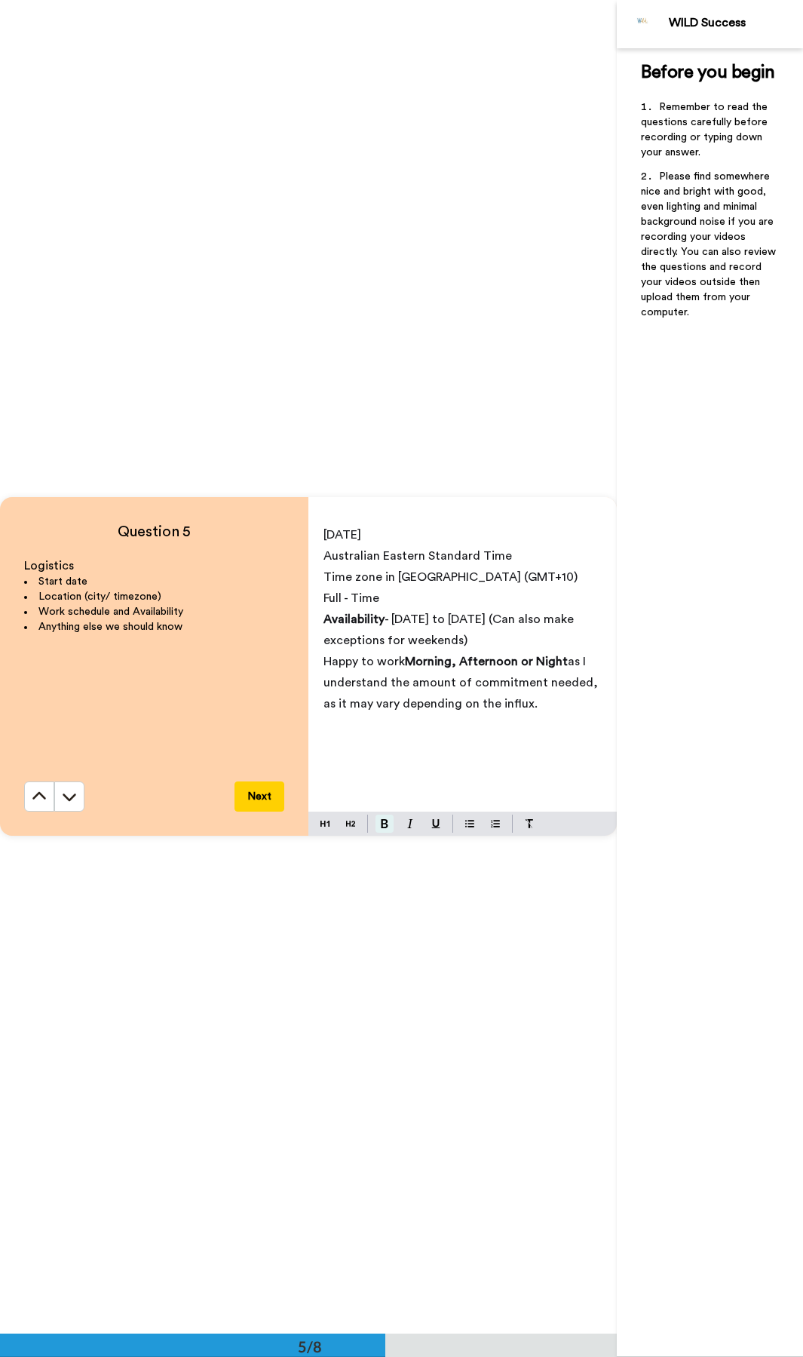
click at [388, 646] on img at bounding box center [385, 823] width 8 height 9
click at [407, 571] on span "Time zone in [GEOGRAPHIC_DATA] (GMT+10)" at bounding box center [451, 577] width 254 height 12
click at [488, 578] on span "Time zone in [GEOGRAPHIC_DATA] (GMT+10)" at bounding box center [451, 577] width 254 height 12
click at [441, 576] on span "Time zone in [GEOGRAPHIC_DATA] (GMT+10)" at bounding box center [451, 577] width 254 height 12
click at [450, 579] on span "Time zone in [GEOGRAPHIC_DATA] (GMT+10)" at bounding box center [451, 577] width 254 height 12
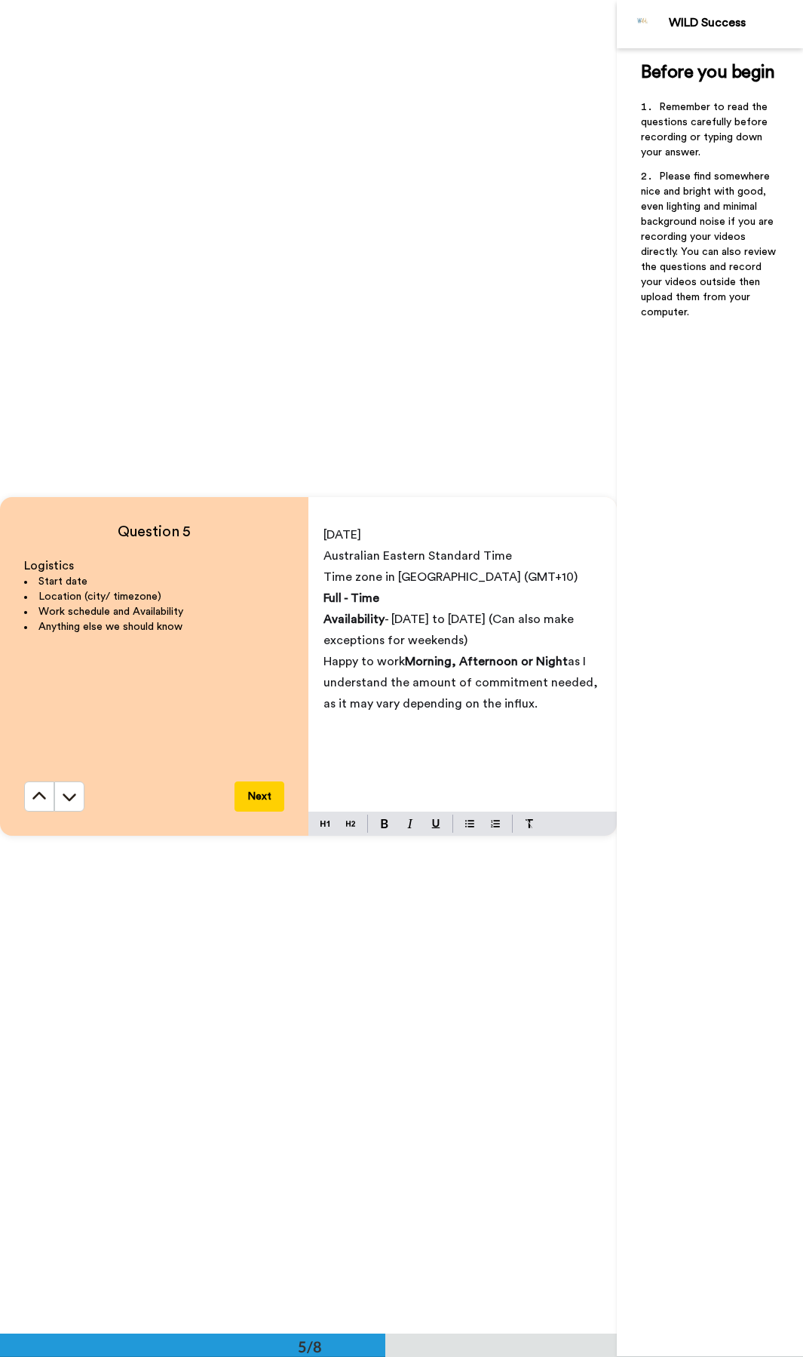
click at [393, 562] on span "Australian Eastern Standard Time" at bounding box center [418, 556] width 189 height 12
click at [388, 578] on span "Time zone in [GEOGRAPHIC_DATA] (GMT+10)" at bounding box center [451, 577] width 254 height 12
click at [401, 580] on span "Time zone in [GEOGRAPHIC_DATA] (GMT+10)" at bounding box center [451, 577] width 254 height 12
drag, startPoint x: 398, startPoint y: 579, endPoint x: 477, endPoint y: 580, distance: 78.4
click at [477, 580] on span "Time zone in [GEOGRAPHIC_DATA] (GMT+10)" at bounding box center [451, 577] width 254 height 12
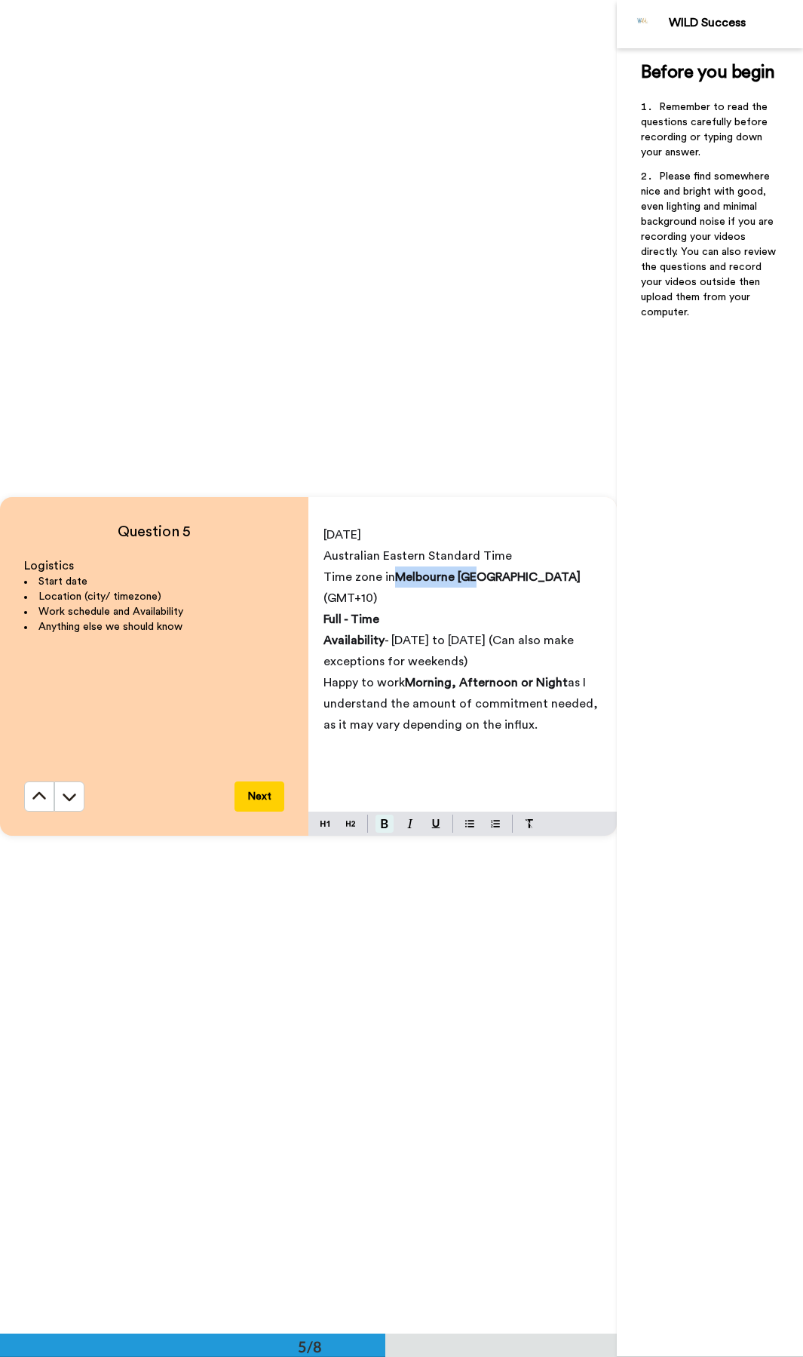
click at [387, 646] on img at bounding box center [385, 823] width 8 height 9
click at [465, 634] on span "- [DATE] to [DATE] (Can also make exceptions for weekends)" at bounding box center [450, 650] width 253 height 33
click at [391, 537] on p "[DATE]" at bounding box center [463, 534] width 278 height 21
click at [361, 533] on span "[DATE]" at bounding box center [343, 535] width 38 height 12
drag, startPoint x: 391, startPoint y: 534, endPoint x: 314, endPoint y: 534, distance: 77.7
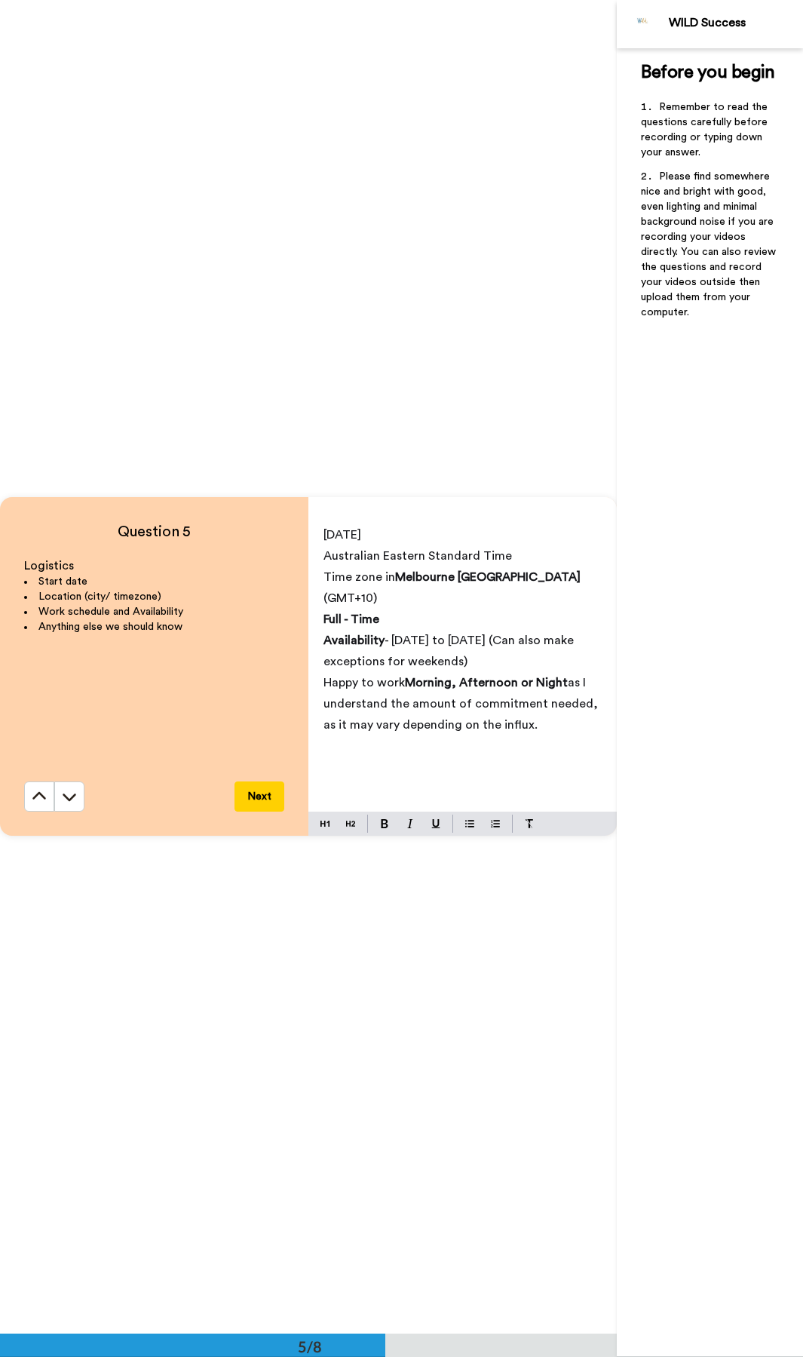
click at [314, 534] on div "[DATE] Australian Eastern Standard Time Time zone in [GEOGRAPHIC_DATA] [GEOGRAP…" at bounding box center [463, 664] width 309 height 293
click at [390, 646] on button at bounding box center [385, 824] width 18 height 18
click at [324, 538] on span "[DATE]" at bounding box center [343, 535] width 38 height 12
click at [471, 542] on p "Start Date - [DATE]" at bounding box center [463, 534] width 278 height 21
drag, startPoint x: 475, startPoint y: 539, endPoint x: 394, endPoint y: 537, distance: 80.7
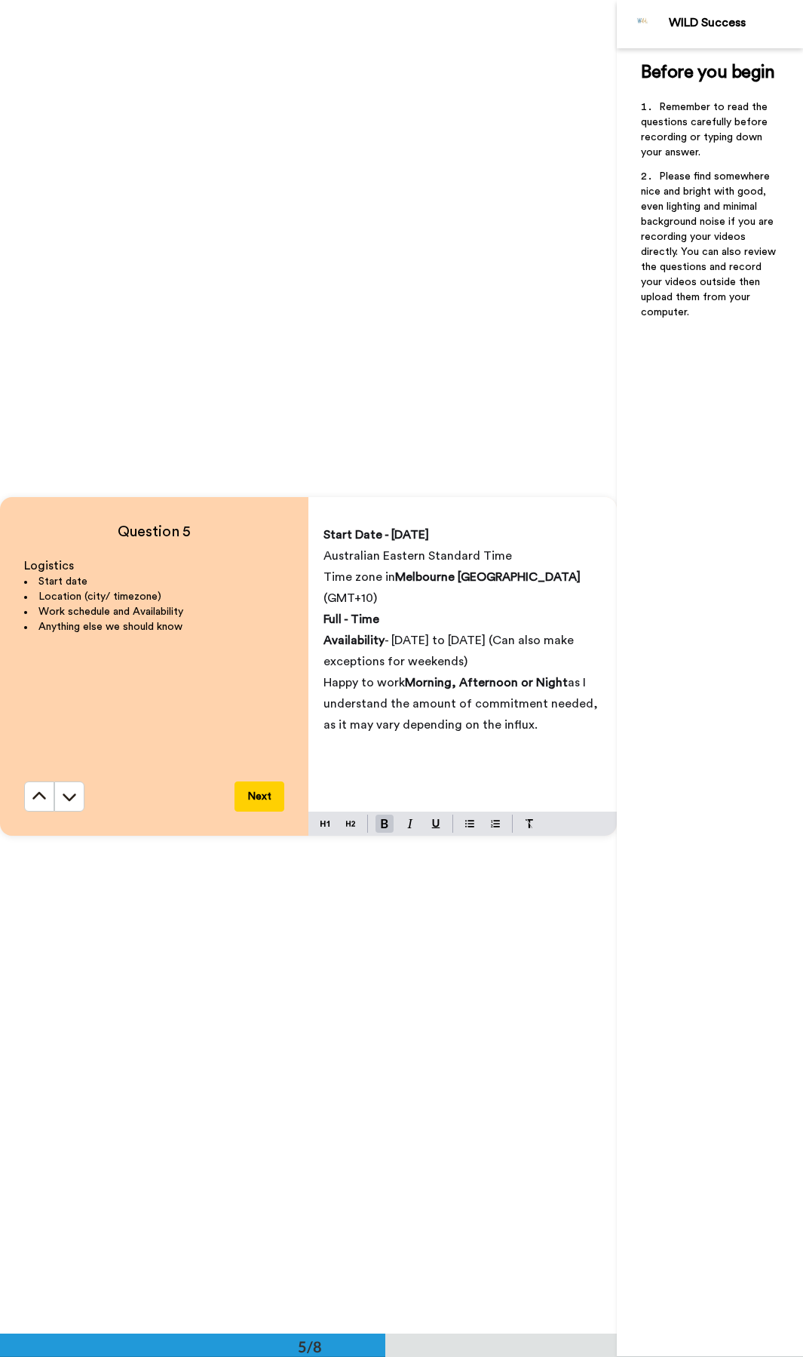
click at [394, 537] on p "Start Date - [DATE]" at bounding box center [463, 534] width 278 height 21
click at [514, 646] on span "as I understand the amount of commitment needed, as it may vary depending on th…" at bounding box center [463, 704] width 278 height 54
click at [554, 646] on p "Happy to work Morning, Afternoon or Night as I understand the amount of commitm…" at bounding box center [463, 703] width 278 height 63
click at [570, 646] on p "Happy to work Morning, Afternoon or Night as I understand the amount of commitm…" at bounding box center [463, 703] width 278 height 63
click at [78, 646] on button at bounding box center [69, 796] width 30 height 30
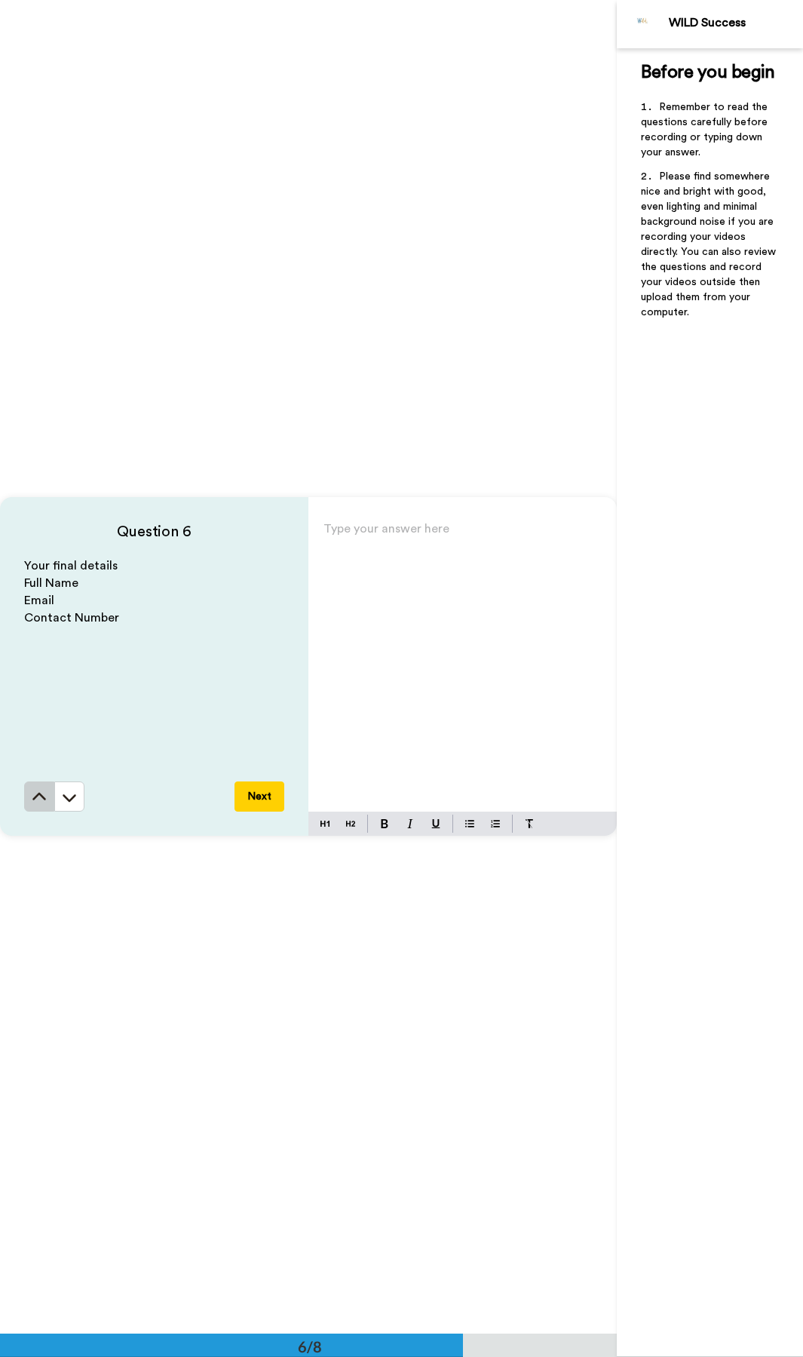
click at [49, 646] on button at bounding box center [39, 796] width 30 height 30
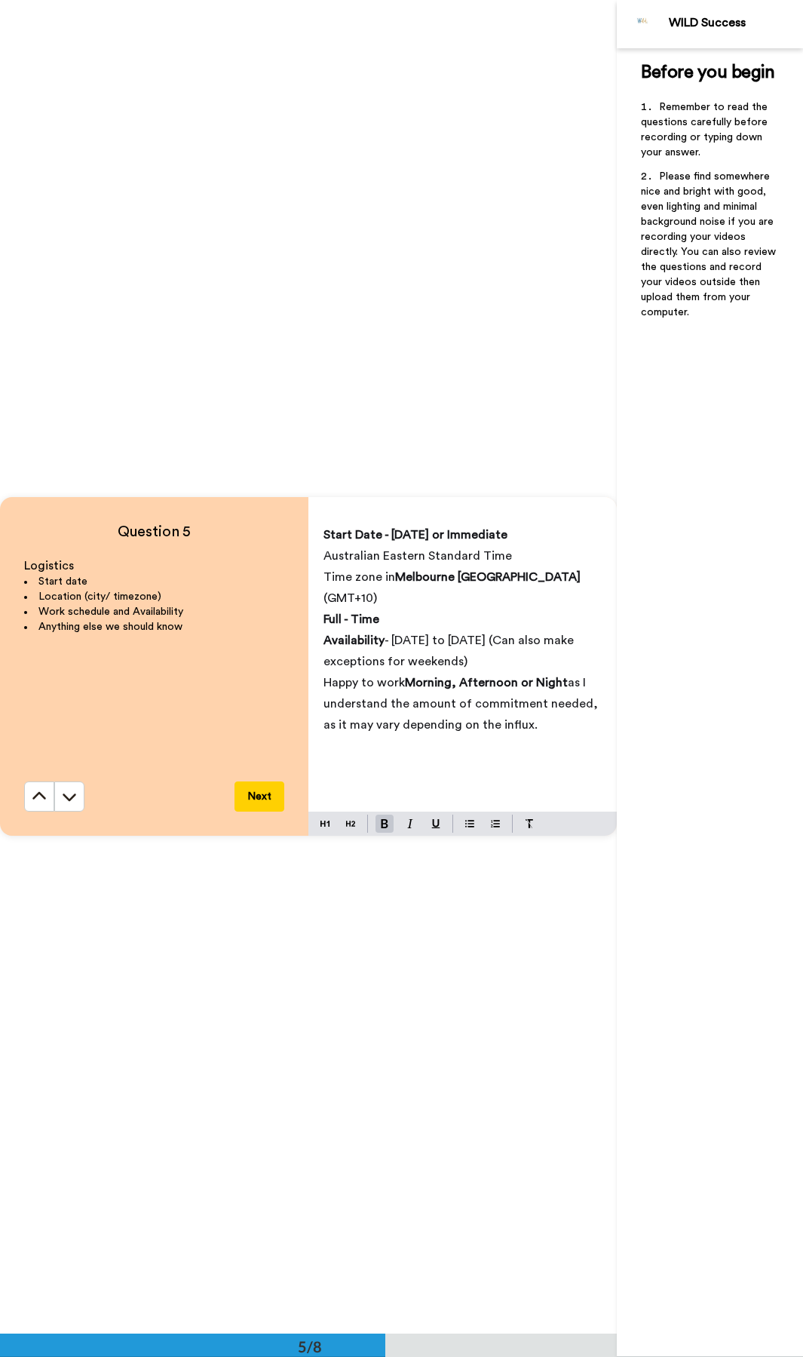
click at [415, 609] on p "Full - Time" at bounding box center [463, 619] width 278 height 21
click at [420, 609] on p "Full - Time" at bounding box center [463, 619] width 278 height 21
click at [493, 630] on p "Availability - [DATE] to [DATE] (Can also make exceptions for weekends)" at bounding box center [463, 651] width 278 height 42
click at [503, 643] on p "Availability - [DATE] to [DATE] (Can also make exceptions for weekends)" at bounding box center [463, 651] width 278 height 42
click at [372, 613] on span "Full - Time" at bounding box center [352, 619] width 56 height 12
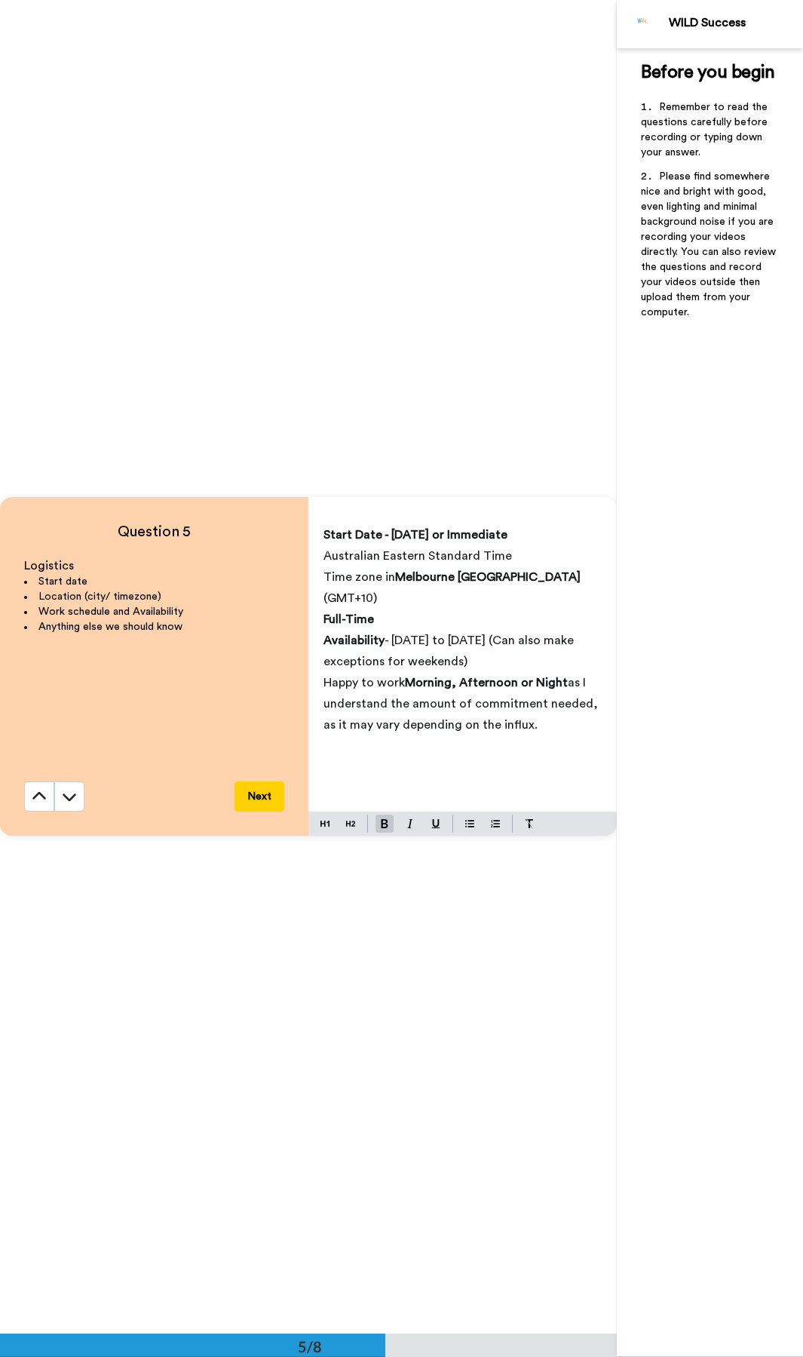
click at [472, 579] on span "Melbourne [GEOGRAPHIC_DATA]" at bounding box center [488, 577] width 186 height 12
click at [500, 592] on span "(GMT+10)" at bounding box center [474, 598] width 54 height 12
drag, startPoint x: 485, startPoint y: 581, endPoint x: 557, endPoint y: 597, distance: 73.6
click at [557, 597] on div "Start Date - [DATE] or Immediate Australian Eastern Standard Time Time zone in …" at bounding box center [463, 664] width 309 height 293
click at [556, 634] on span "- [DATE] to [DATE] (Can also make exceptions for weekends)" at bounding box center [450, 650] width 253 height 33
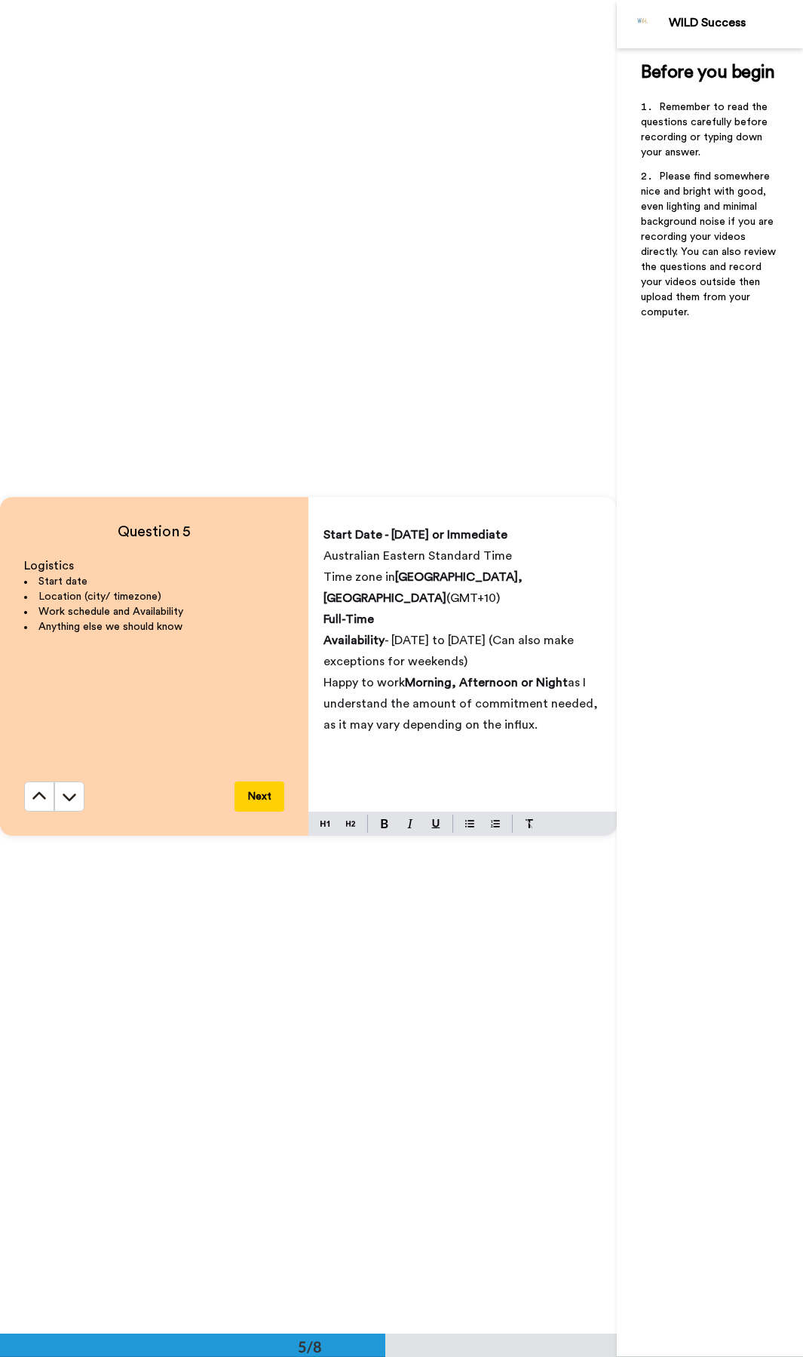
click at [424, 646] on span "as I understand the amount of commitment needed, as it may vary depending on th…" at bounding box center [463, 704] width 278 height 54
click at [502, 646] on p "I'm happy to work Mornings, Afternoons, or Nights, as I understand the varying …" at bounding box center [463, 714] width 278 height 84
click at [512, 646] on span "as I understand the varying amount of commitment needed, which may depend on th…" at bounding box center [460, 725] width 273 height 54
click at [535, 646] on p "I'm happy to work Mornings, Afternoons, or Nights, as I understand the varying …" at bounding box center [463, 714] width 278 height 84
click at [529, 646] on div "Start Date - [DATE] or Immediate Australian Eastern Standard Time Time zone in …" at bounding box center [463, 664] width 309 height 293
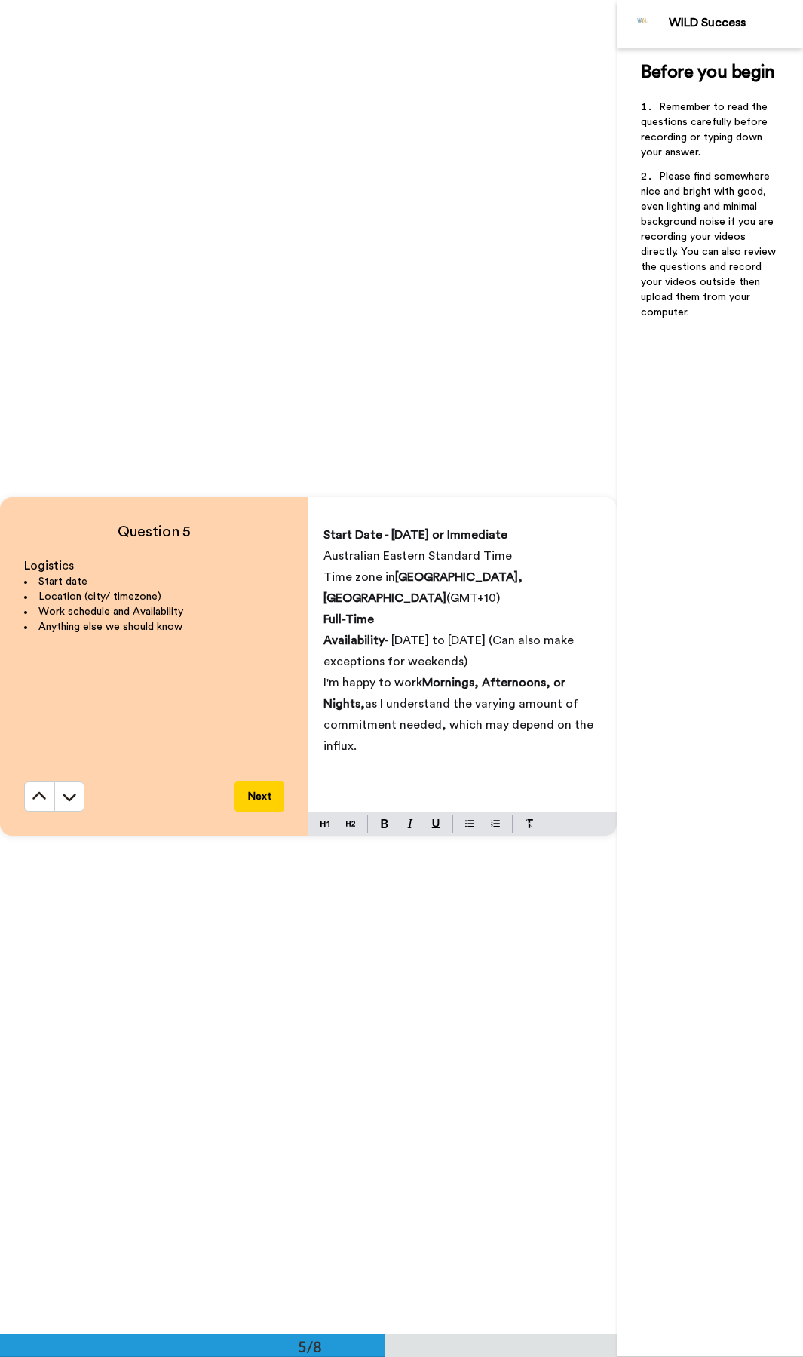
click at [526, 646] on p "I'm happy to work Mornings, Afternoons, or Nights, as I understand the varying …" at bounding box center [463, 714] width 278 height 84
click at [551, 646] on p "I'm happy to work Mornings, Afternoons, or Nights, as I understand the varying …" at bounding box center [463, 714] width 278 height 84
click at [255, 646] on button "Next" at bounding box center [260, 796] width 50 height 30
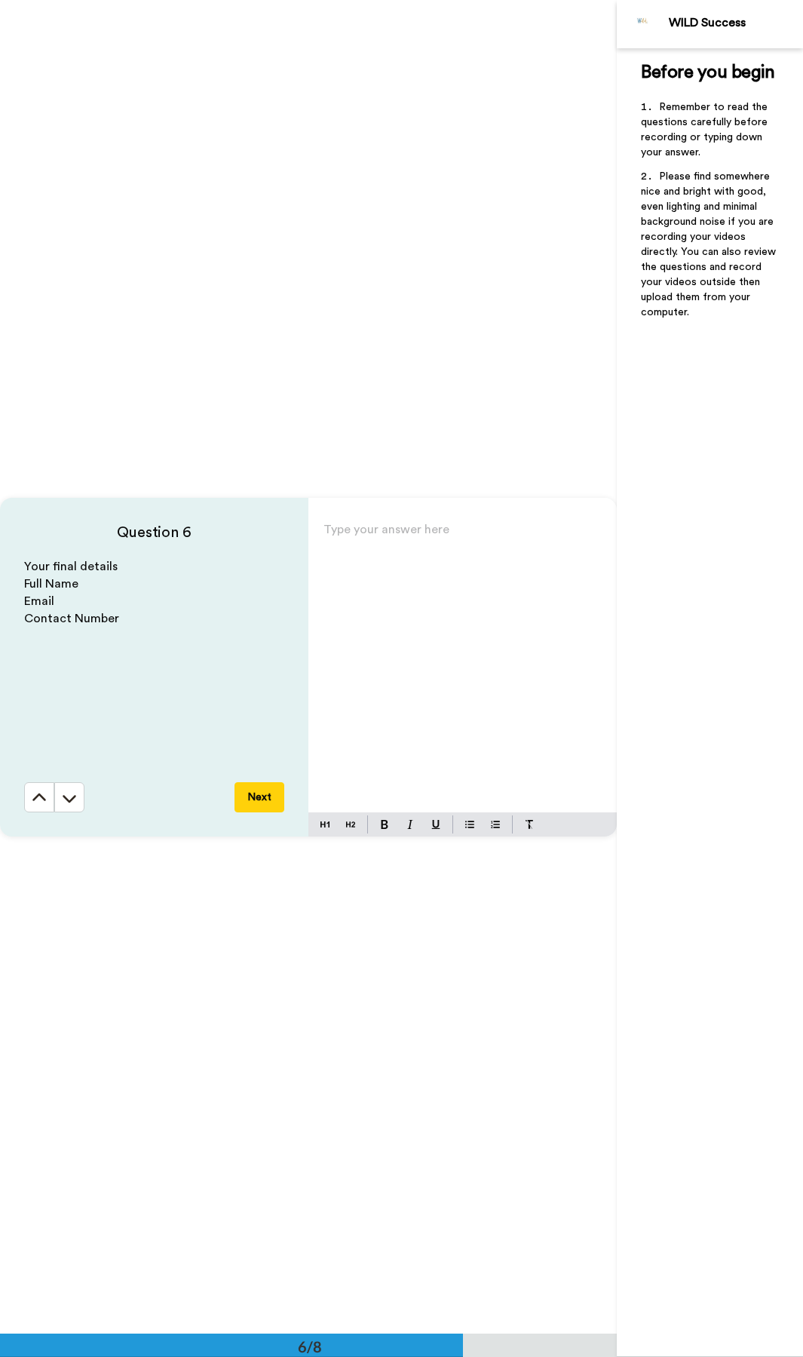
scroll to position [6666, 0]
click at [434, 637] on div "Type your answer here ﻿" at bounding box center [463, 664] width 309 height 293
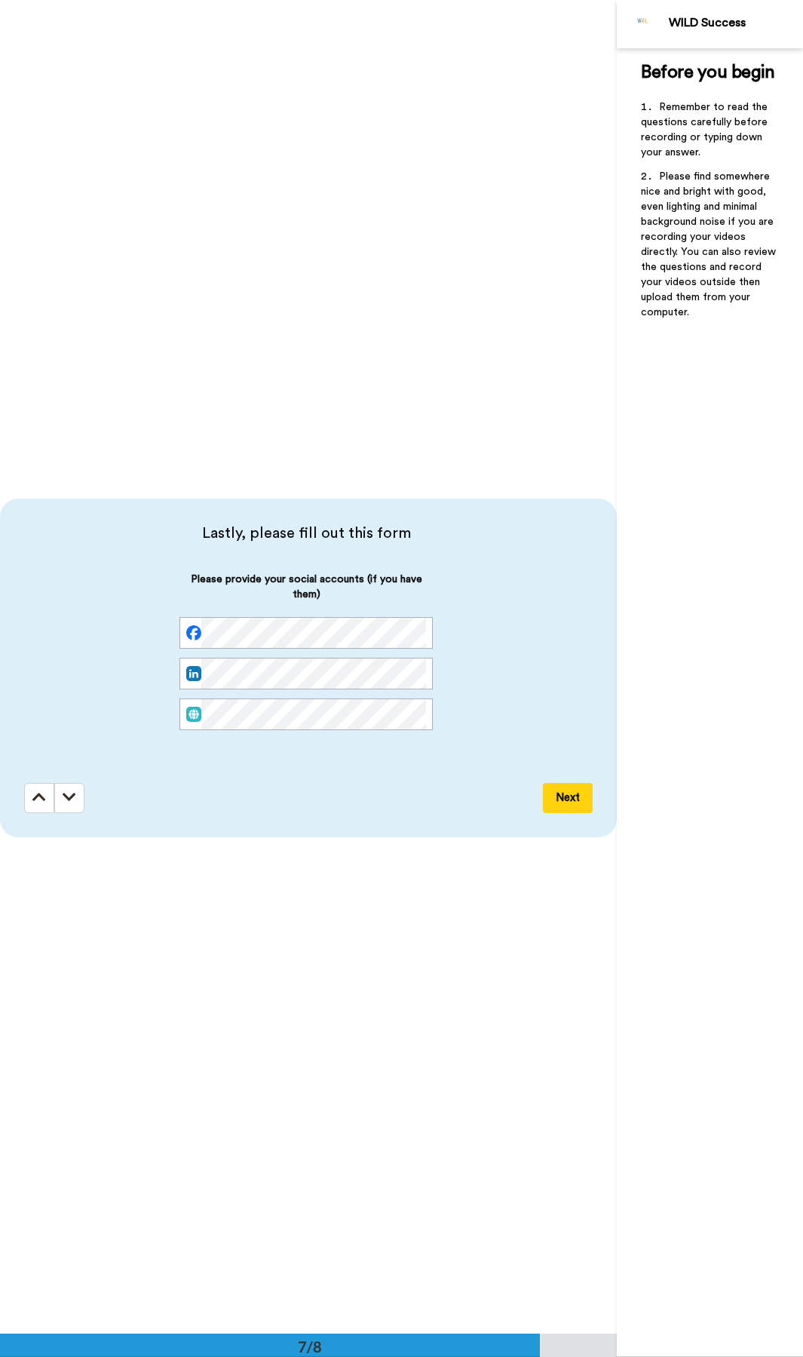
scroll to position [8000, 0]
click at [39, 646] on icon at bounding box center [39, 795] width 14 height 15
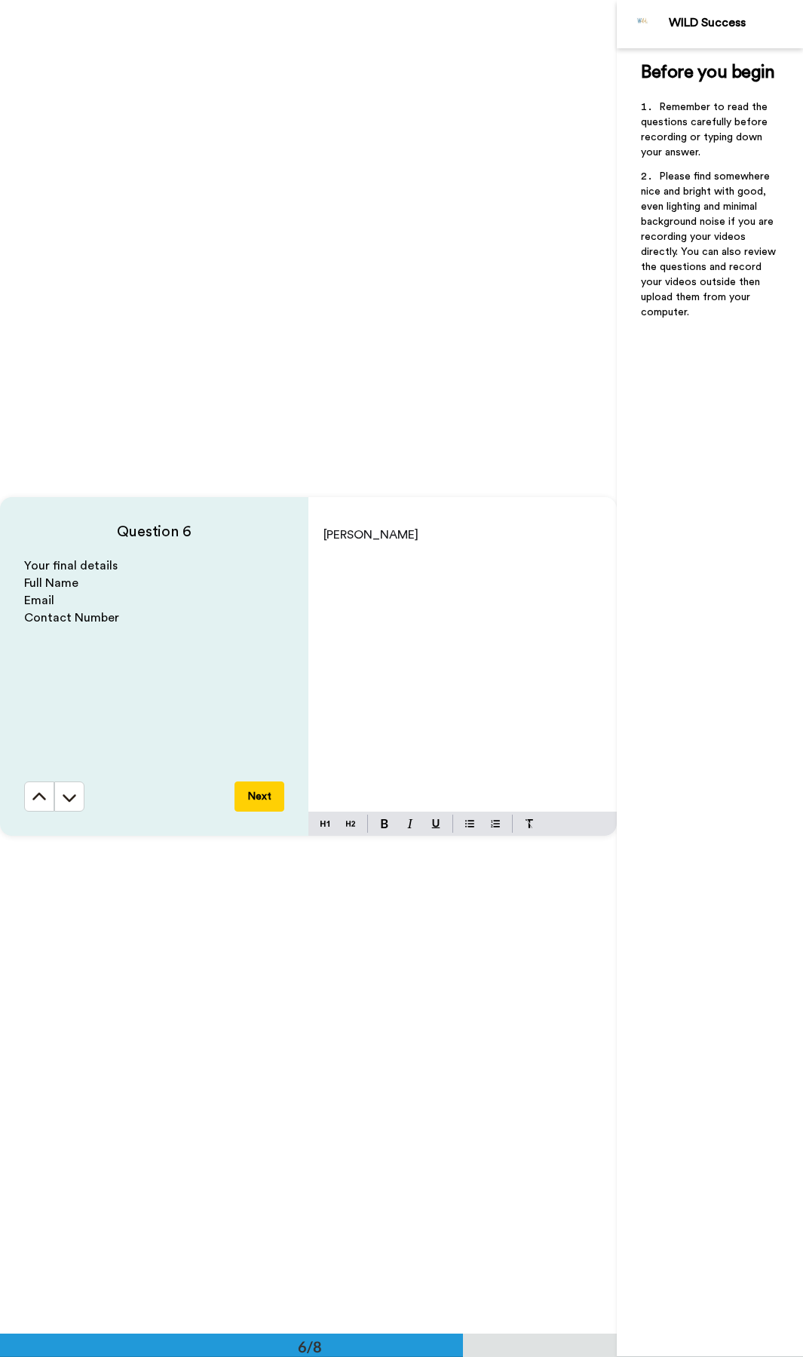
scroll to position [6666, 0]
click at [434, 568] on div "[PERSON_NAME]" at bounding box center [463, 664] width 309 height 293
click at [348, 592] on span "0448862553" at bounding box center [359, 598] width 71 height 12
click at [374, 592] on span "0448 862553" at bounding box center [361, 598] width 74 height 12
click at [323, 577] on div "[PERSON_NAME] [PERSON_NAME][EMAIL_ADDRESS][PERSON_NAME][DOMAIN_NAME] 0448 862 5…" at bounding box center [463, 664] width 309 height 293
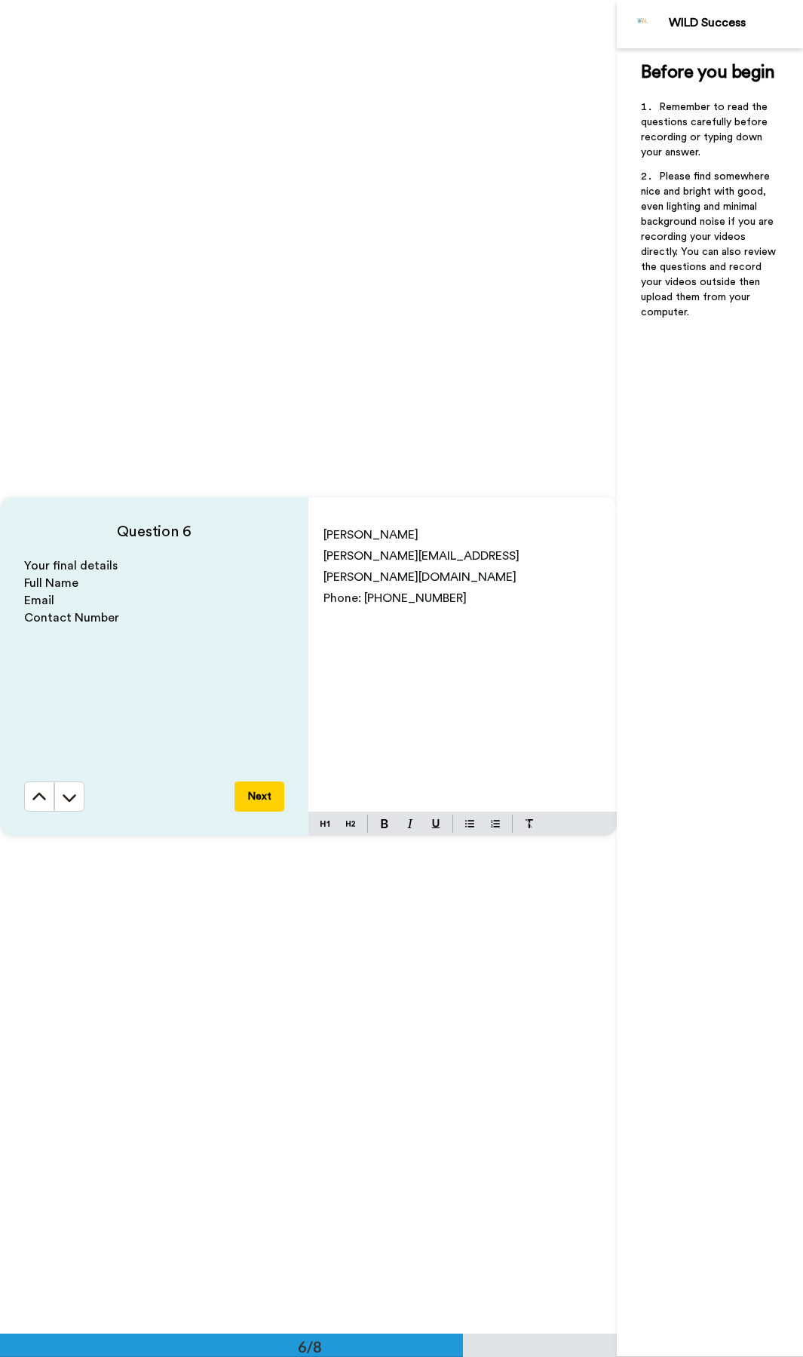
click at [325, 554] on span "[PERSON_NAME][EMAIL_ADDRESS][PERSON_NAME][DOMAIN_NAME]" at bounding box center [422, 566] width 196 height 33
drag, startPoint x: 358, startPoint y: 558, endPoint x: 322, endPoint y: 557, distance: 36.2
click at [322, 557] on div "[PERSON_NAME] Email: [PERSON_NAME][EMAIL_ADDRESS][PERSON_NAME][DOMAIN_NAME] Pho…" at bounding box center [463, 664] width 309 height 293
drag, startPoint x: 461, startPoint y: 530, endPoint x: 327, endPoint y: 532, distance: 134.3
click at [327, 532] on p "[PERSON_NAME]" at bounding box center [463, 534] width 278 height 21
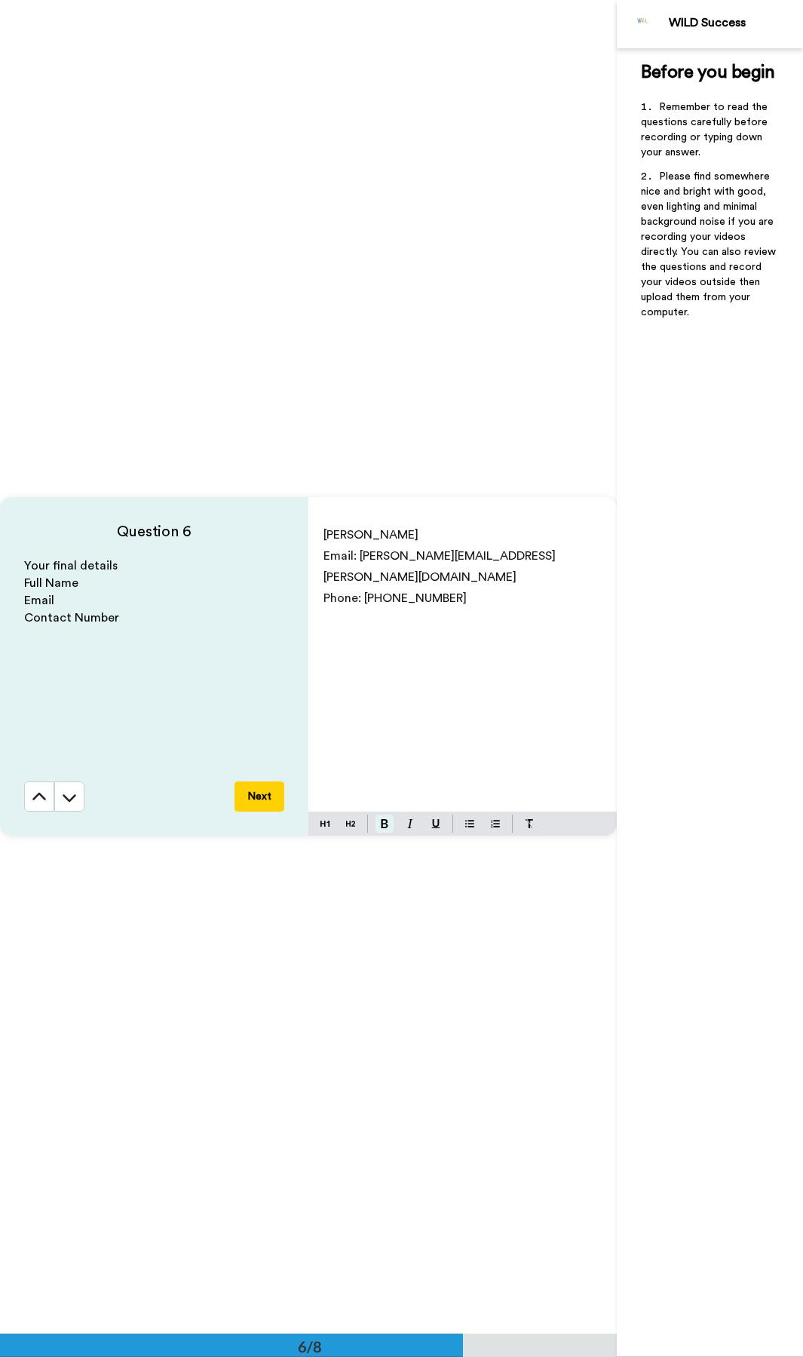
click at [383, 646] on img at bounding box center [385, 823] width 8 height 9
drag, startPoint x: 358, startPoint y: 557, endPoint x: 313, endPoint y: 554, distance: 45.4
click at [313, 554] on div "[PERSON_NAME] Email: [PERSON_NAME][EMAIL_ADDRESS][PERSON_NAME][DOMAIN_NAME] Pho…" at bounding box center [463, 664] width 309 height 293
click at [387, 646] on button at bounding box center [385, 824] width 18 height 18
drag, startPoint x: 364, startPoint y: 583, endPoint x: 312, endPoint y: 581, distance: 51.3
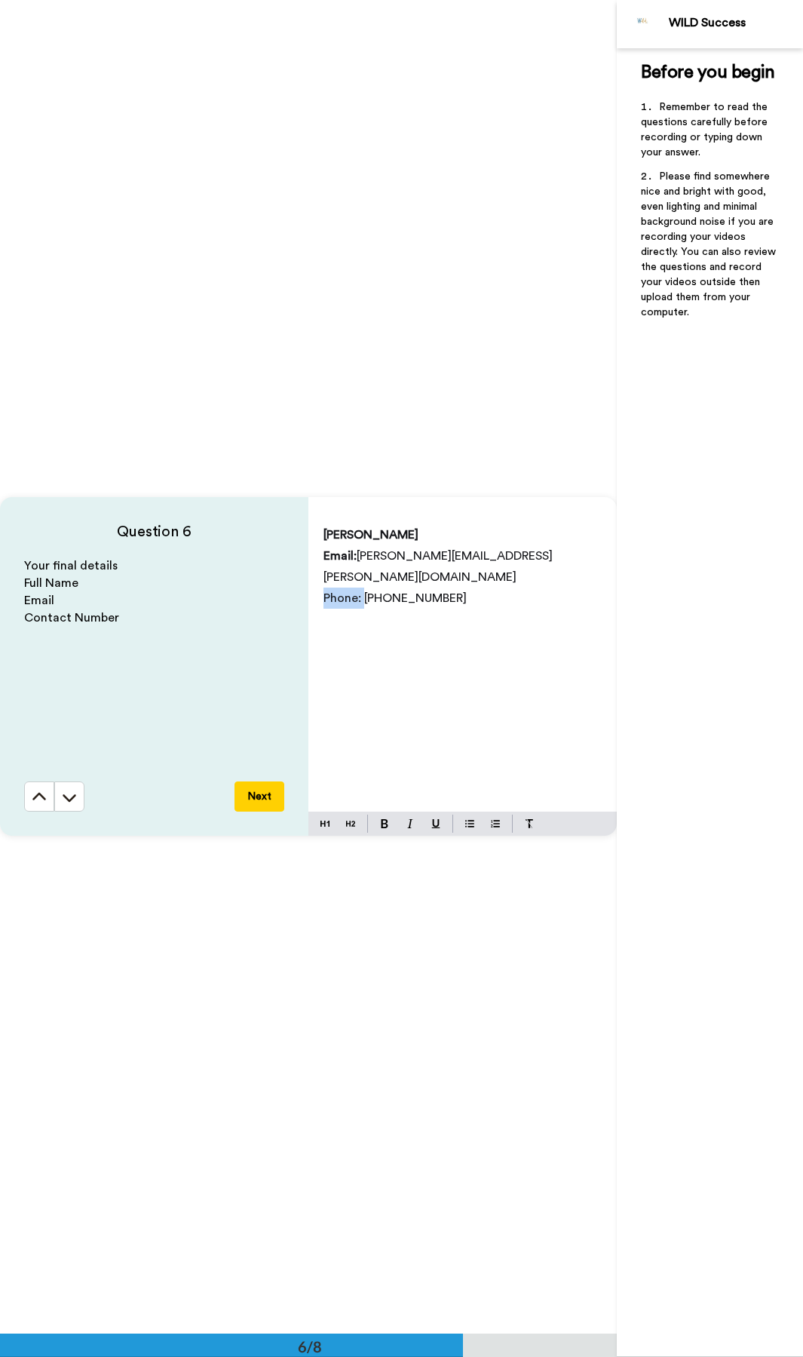
click at [312, 581] on div "[PERSON_NAME] Email: [PERSON_NAME][EMAIL_ADDRESS][PERSON_NAME][DOMAIN_NAME] Pho…" at bounding box center [463, 664] width 309 height 293
click at [383, 646] on img at bounding box center [385, 823] width 8 height 9
click at [471, 588] on p "Phone: [PHONE_NUMBER]" at bounding box center [463, 598] width 278 height 21
drag, startPoint x: 447, startPoint y: 530, endPoint x: 302, endPoint y: 530, distance: 144.8
click at [302, 530] on div "Question 6 Your final details Full Name Email Contact Number Next [PERSON_NAME]…" at bounding box center [308, 666] width 617 height 339
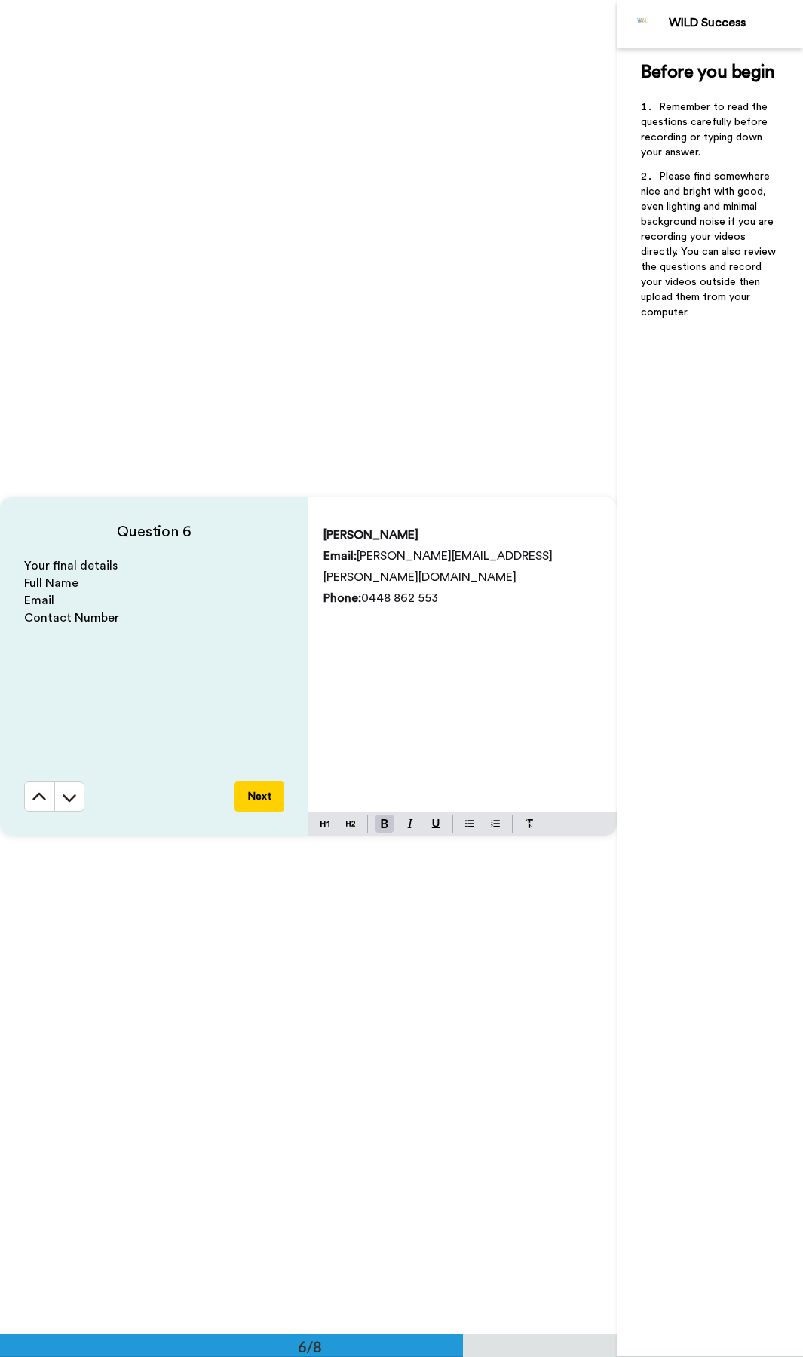
click at [471, 640] on div "[PERSON_NAME] Email: [PERSON_NAME][EMAIL_ADDRESS][PERSON_NAME][DOMAIN_NAME] Pho…" at bounding box center [463, 664] width 309 height 293
click at [376, 537] on span "[PERSON_NAME]" at bounding box center [371, 535] width 95 height 12
click at [456, 588] on p "Phone: [PHONE_NUMBER]" at bounding box center [463, 598] width 278 height 21
click at [372, 536] on span "[PERSON_NAME]" at bounding box center [371, 535] width 95 height 12
click at [470, 588] on p "Phone: [PHONE_NUMBER]" at bounding box center [463, 598] width 278 height 21
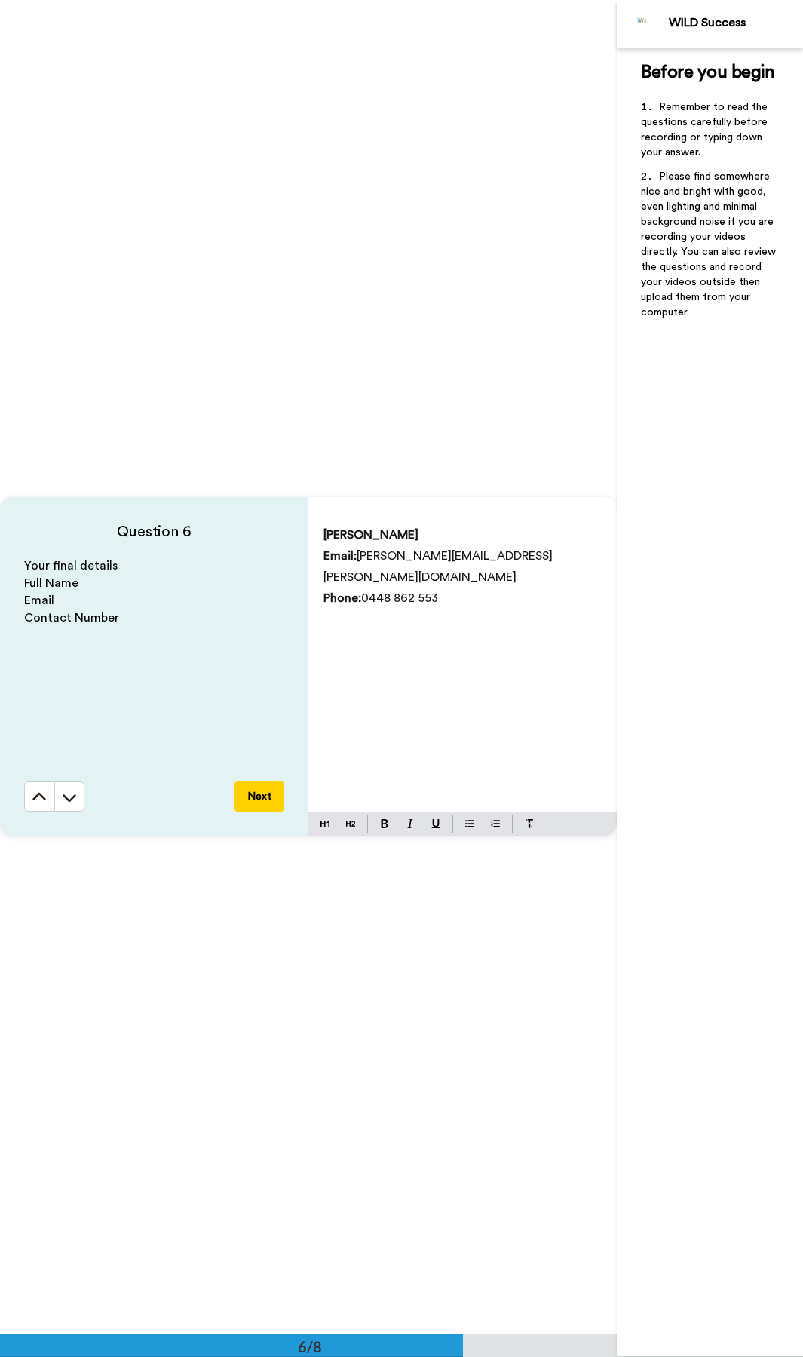
click at [578, 527] on p "[PERSON_NAME]" at bounding box center [463, 534] width 278 height 21
click at [553, 588] on p "Phone: [PHONE_NUMBER]" at bounding box center [463, 598] width 278 height 21
click at [553, 557] on p "Email: [PERSON_NAME][EMAIL_ADDRESS][PERSON_NAME][DOMAIN_NAME]" at bounding box center [463, 566] width 278 height 42
click at [67, 646] on icon at bounding box center [69, 797] width 15 height 15
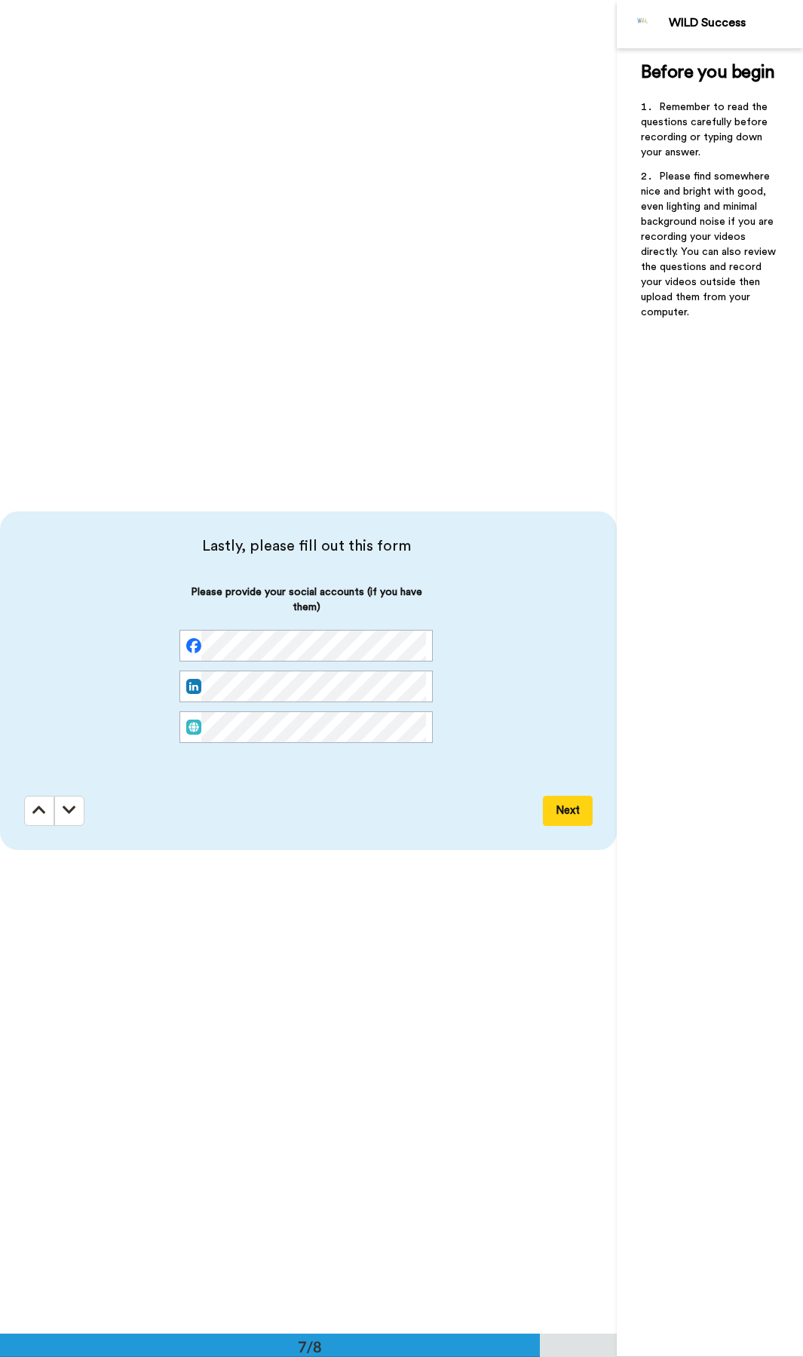
scroll to position [8000, 0]
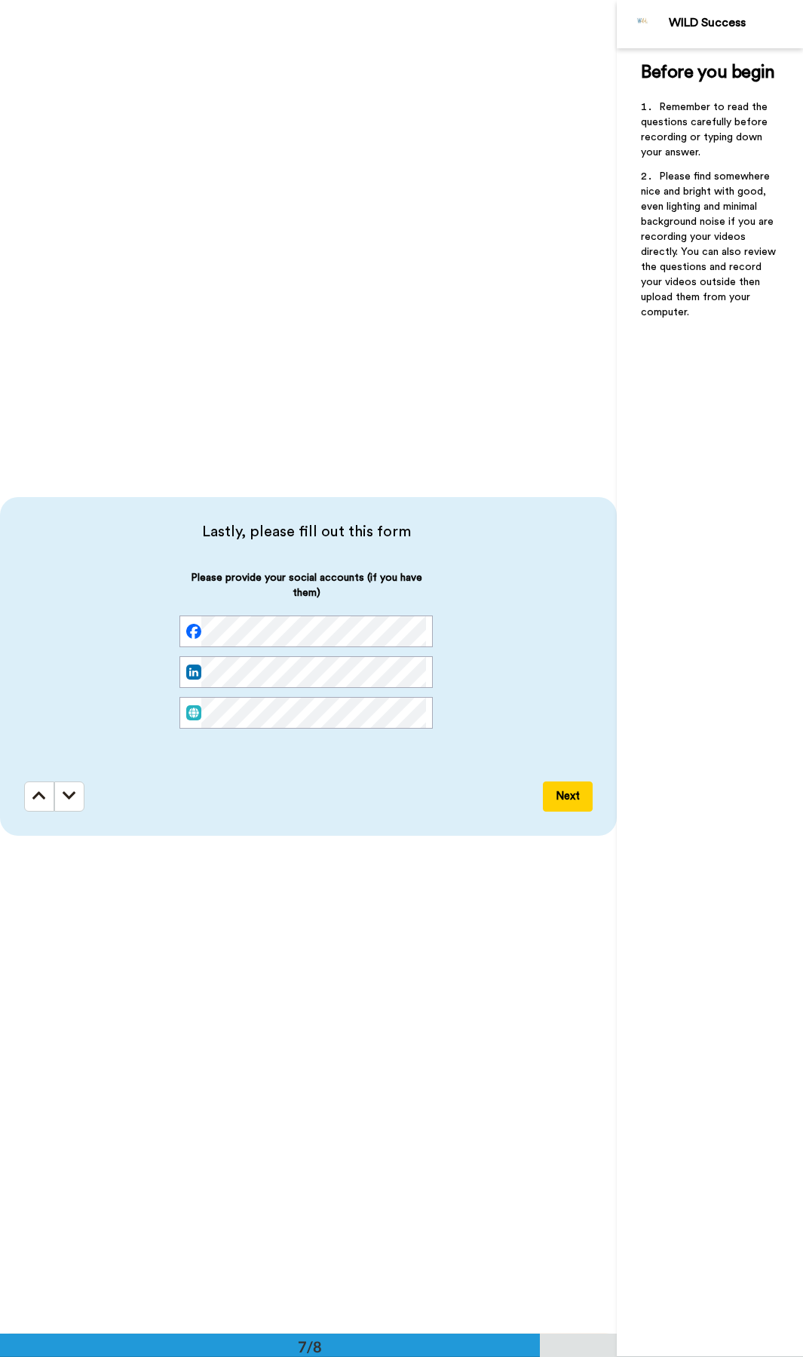
click at [365, 646] on div at bounding box center [306, 635] width 253 height 41
click at [559, 646] on button "Next" at bounding box center [568, 796] width 50 height 30
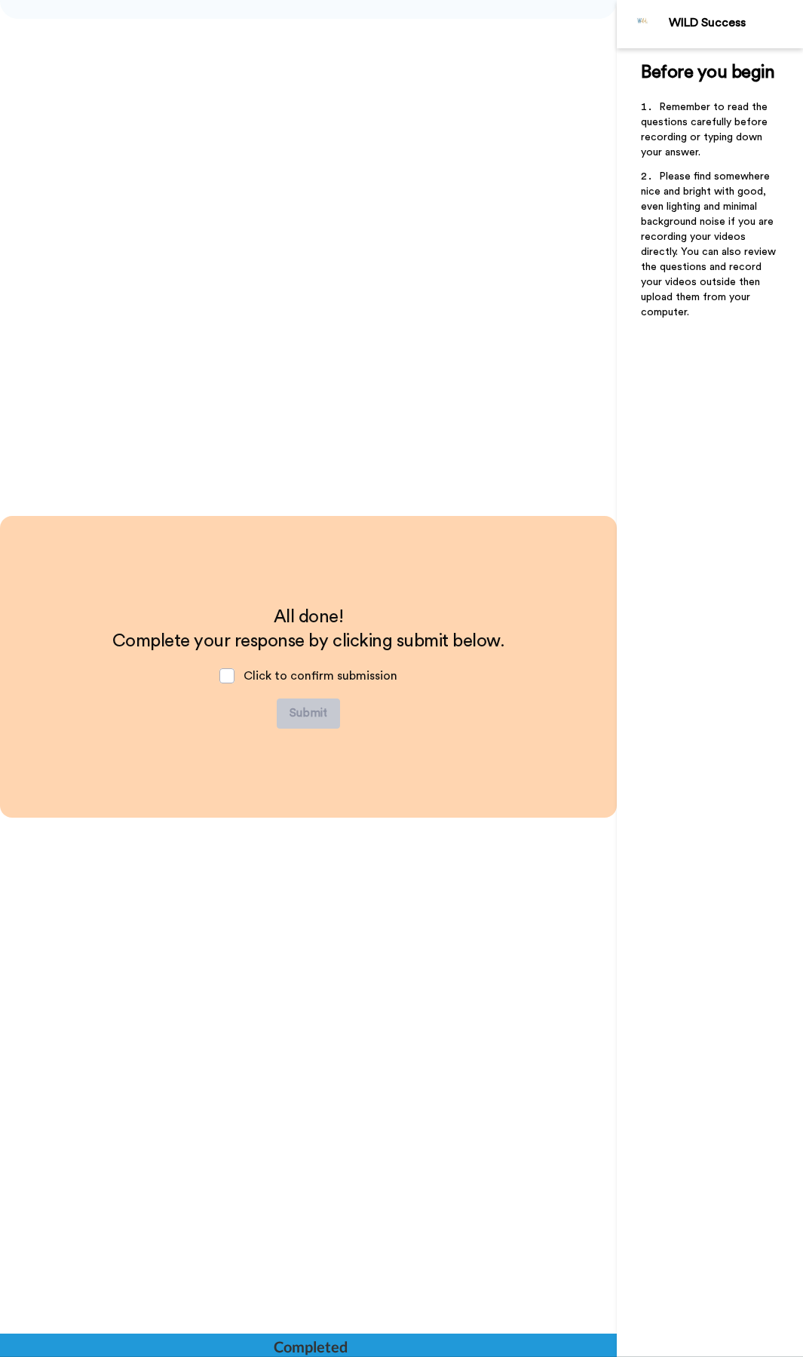
scroll to position [8818, 0]
click at [232, 646] on span at bounding box center [226, 675] width 15 height 15
click at [317, 646] on button "Submit" at bounding box center [308, 713] width 63 height 30
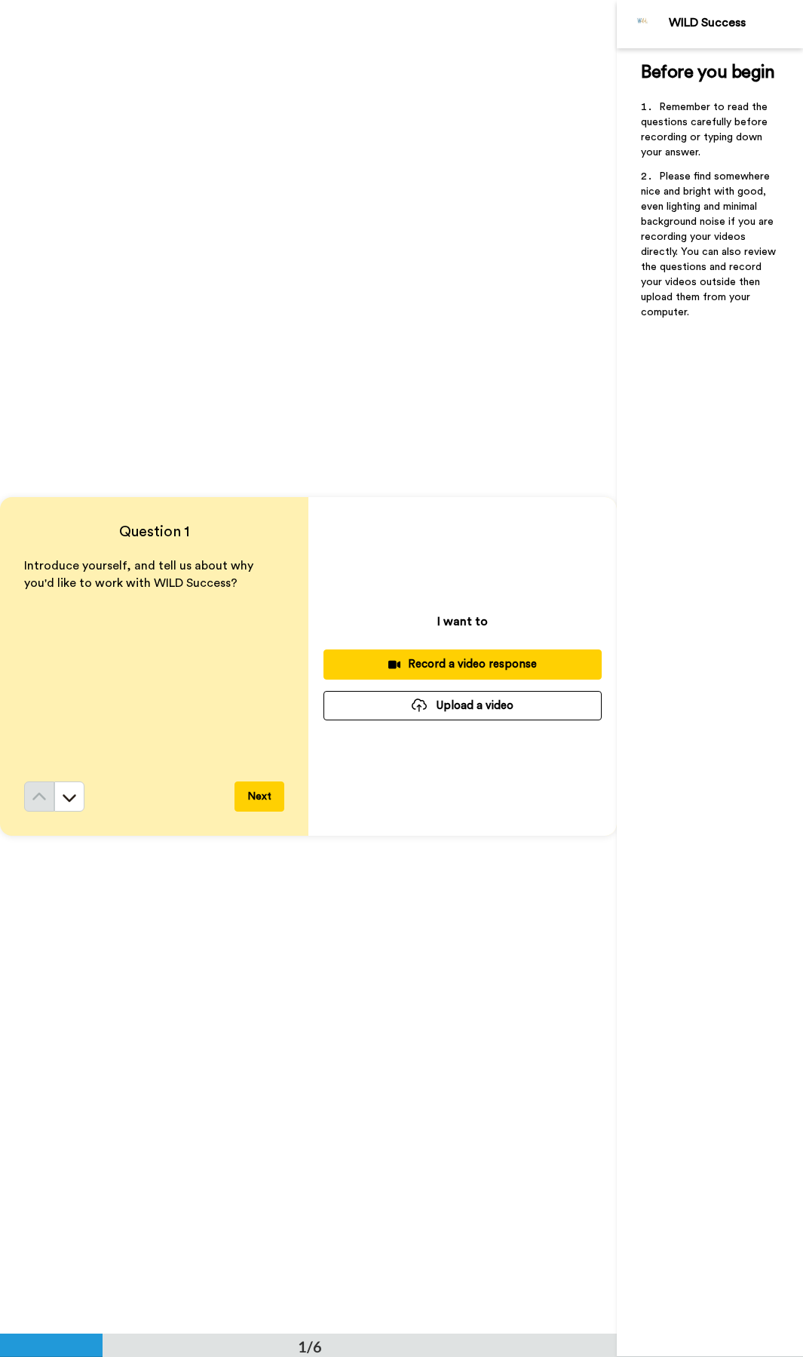
click at [449, 708] on button "Upload a video" at bounding box center [463, 705] width 278 height 29
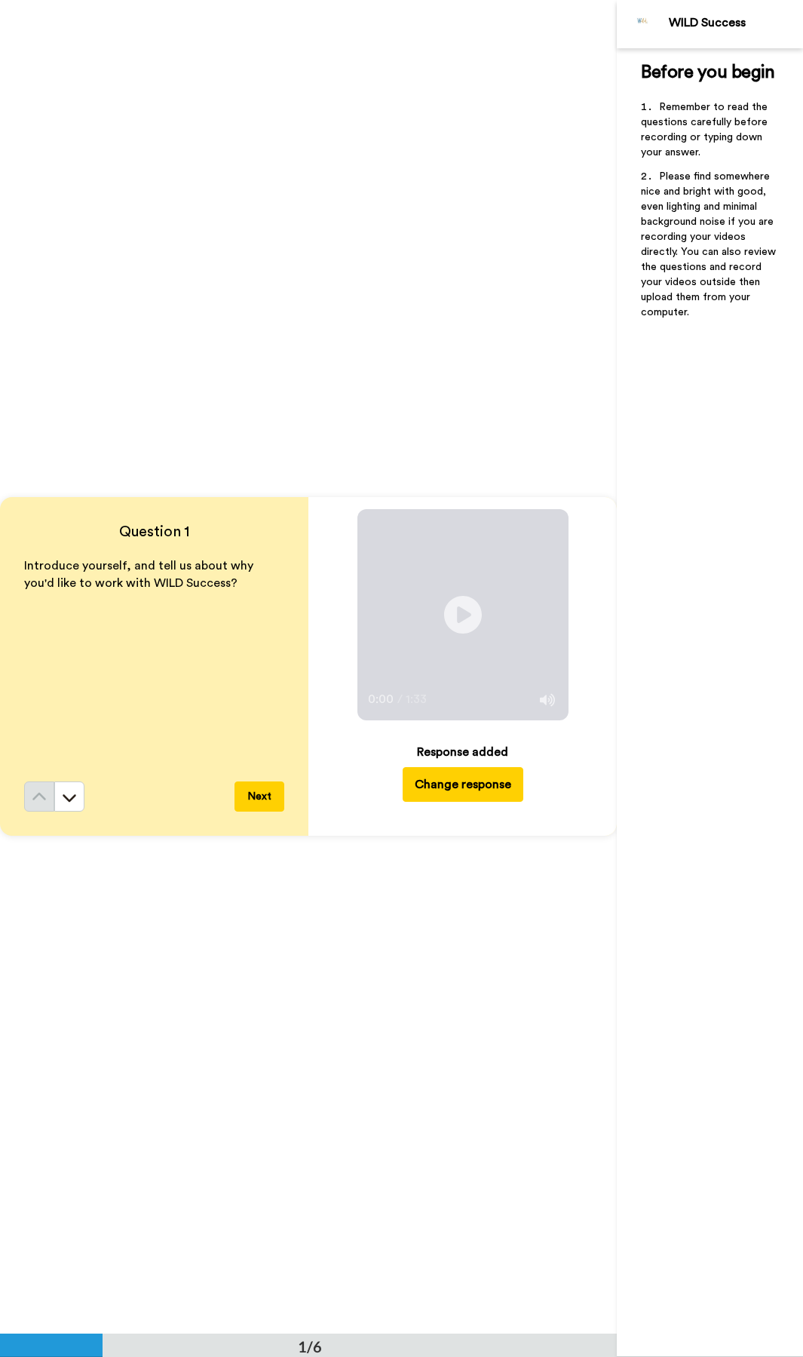
click at [265, 794] on button "Next" at bounding box center [260, 796] width 50 height 30
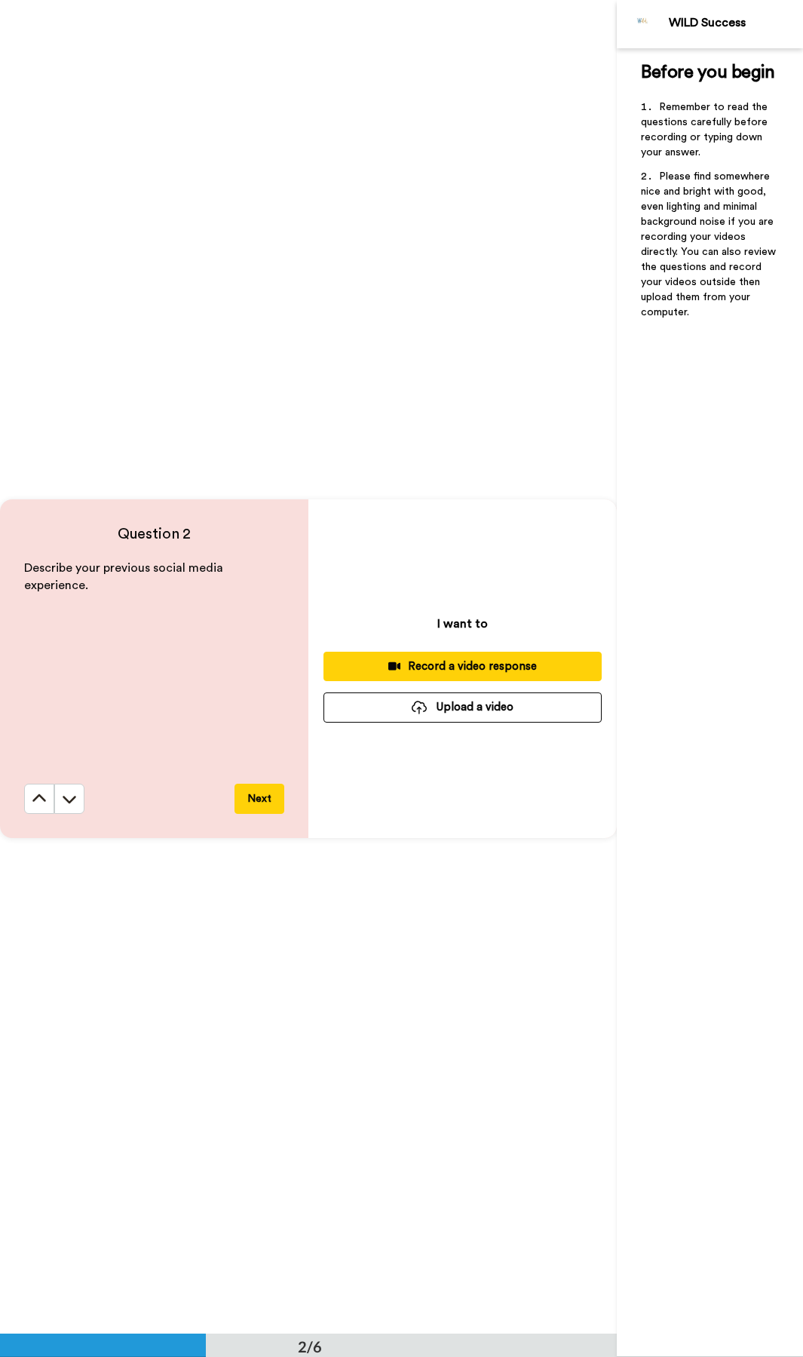
scroll to position [1334, 0]
